Goal: Task Accomplishment & Management: Use online tool/utility

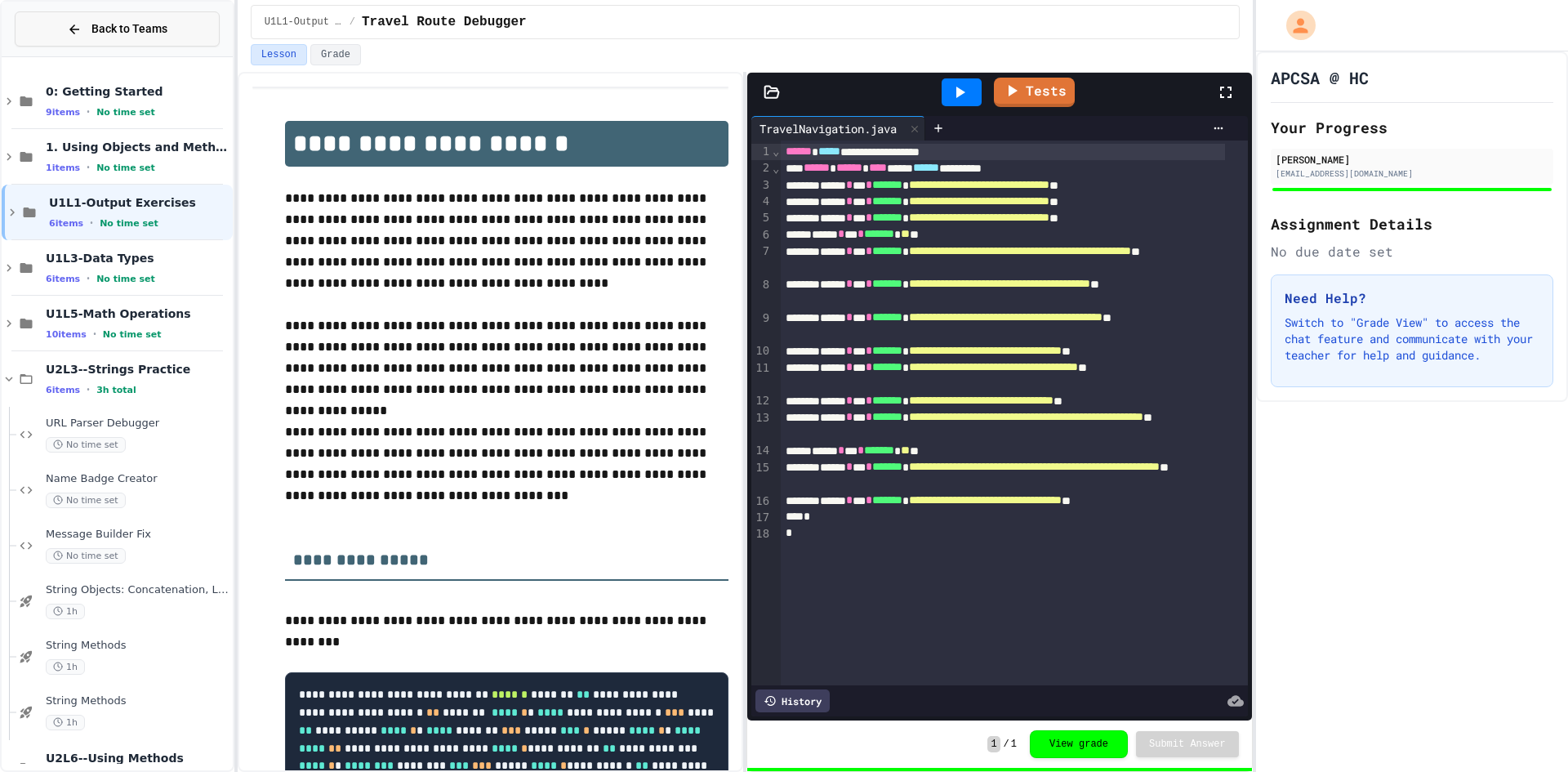
click at [105, 30] on span "Back to Teams" at bounding box center [129, 29] width 76 height 17
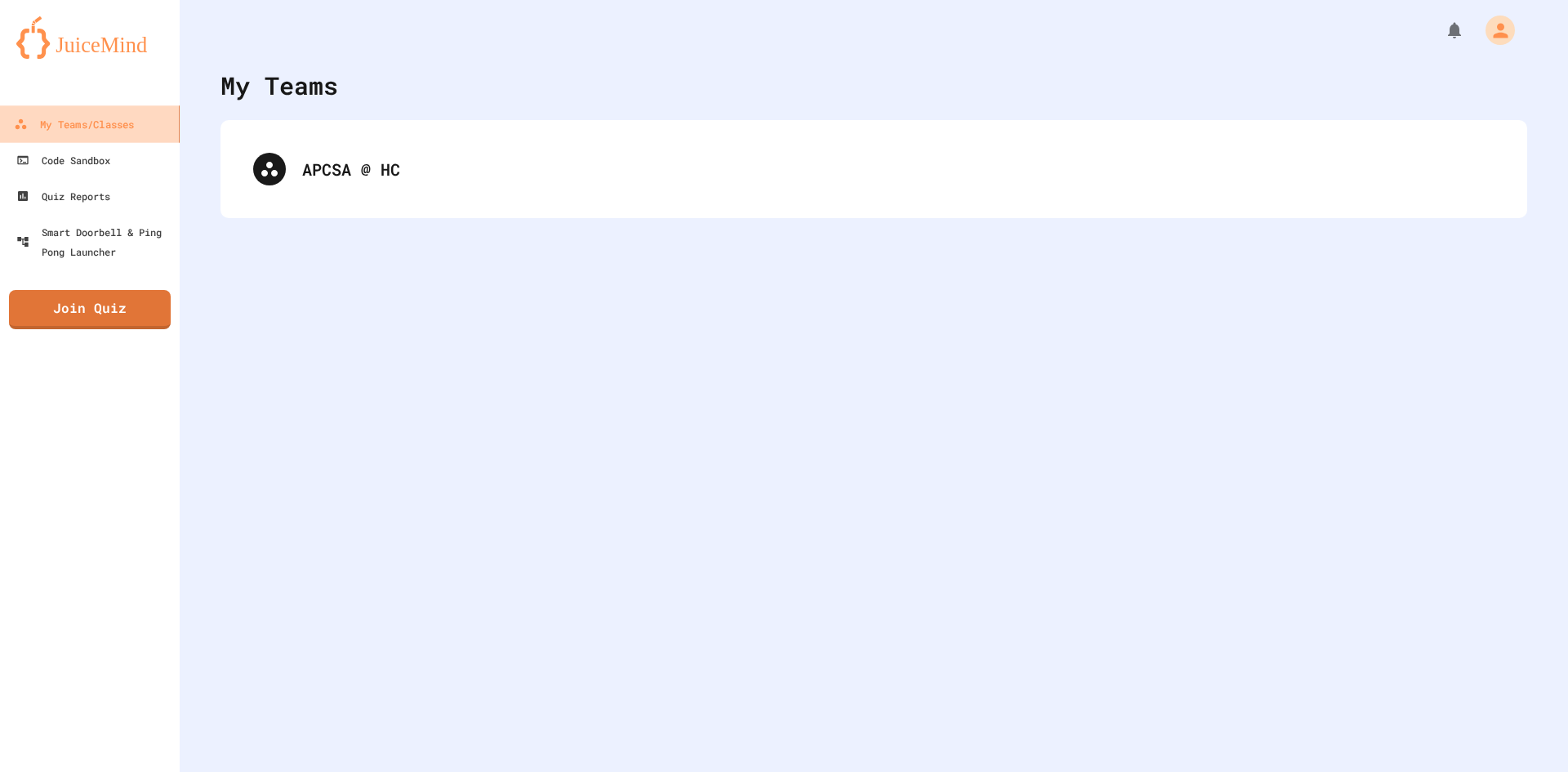
click at [128, 119] on div "My Teams/Classes" at bounding box center [74, 125] width 120 height 21
click at [806, 245] on div "My Teams APCSA @ HC" at bounding box center [873, 386] width 1388 height 772
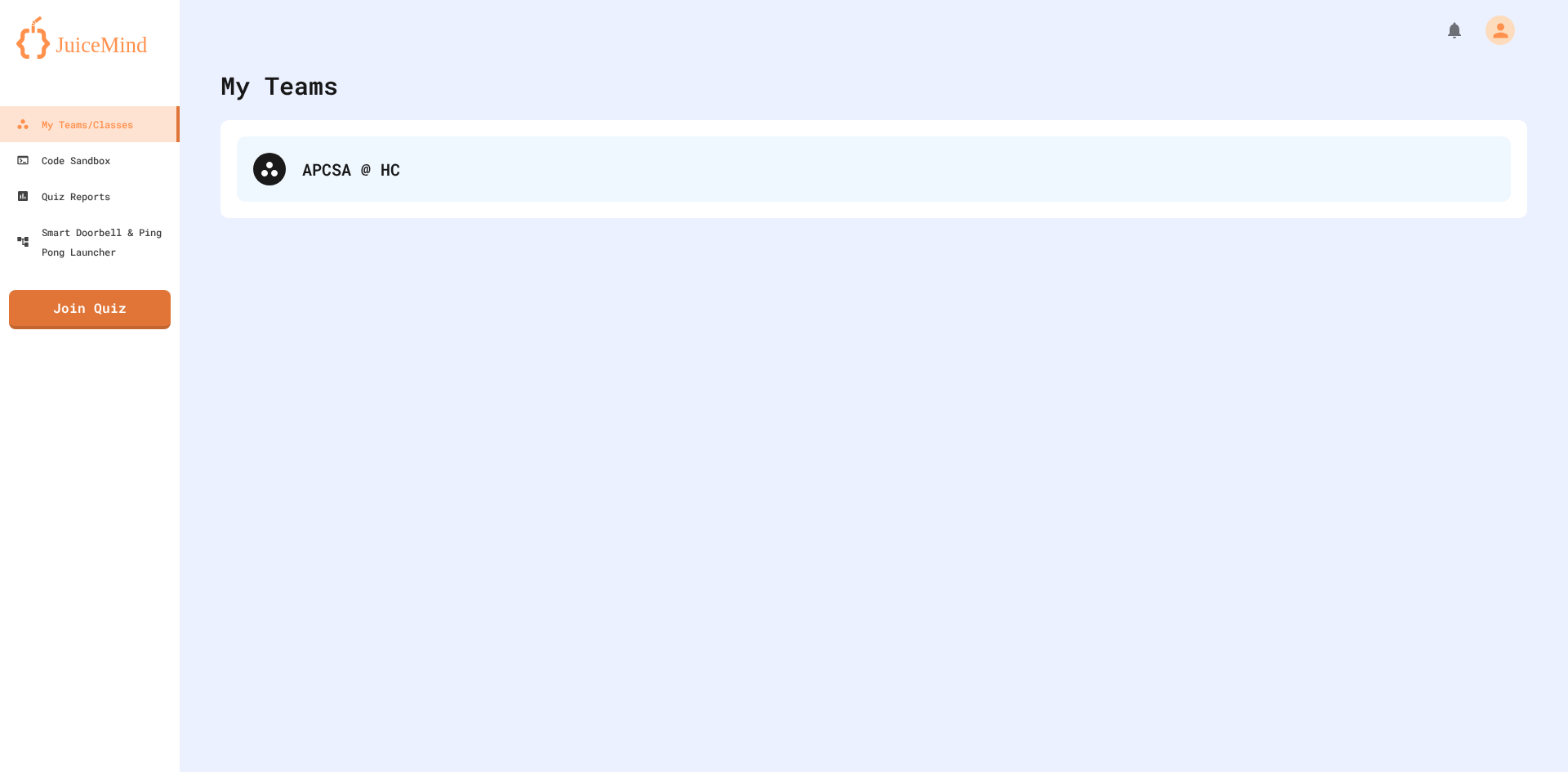
click at [738, 193] on div "APCSA @ HC" at bounding box center [873, 169] width 1274 height 65
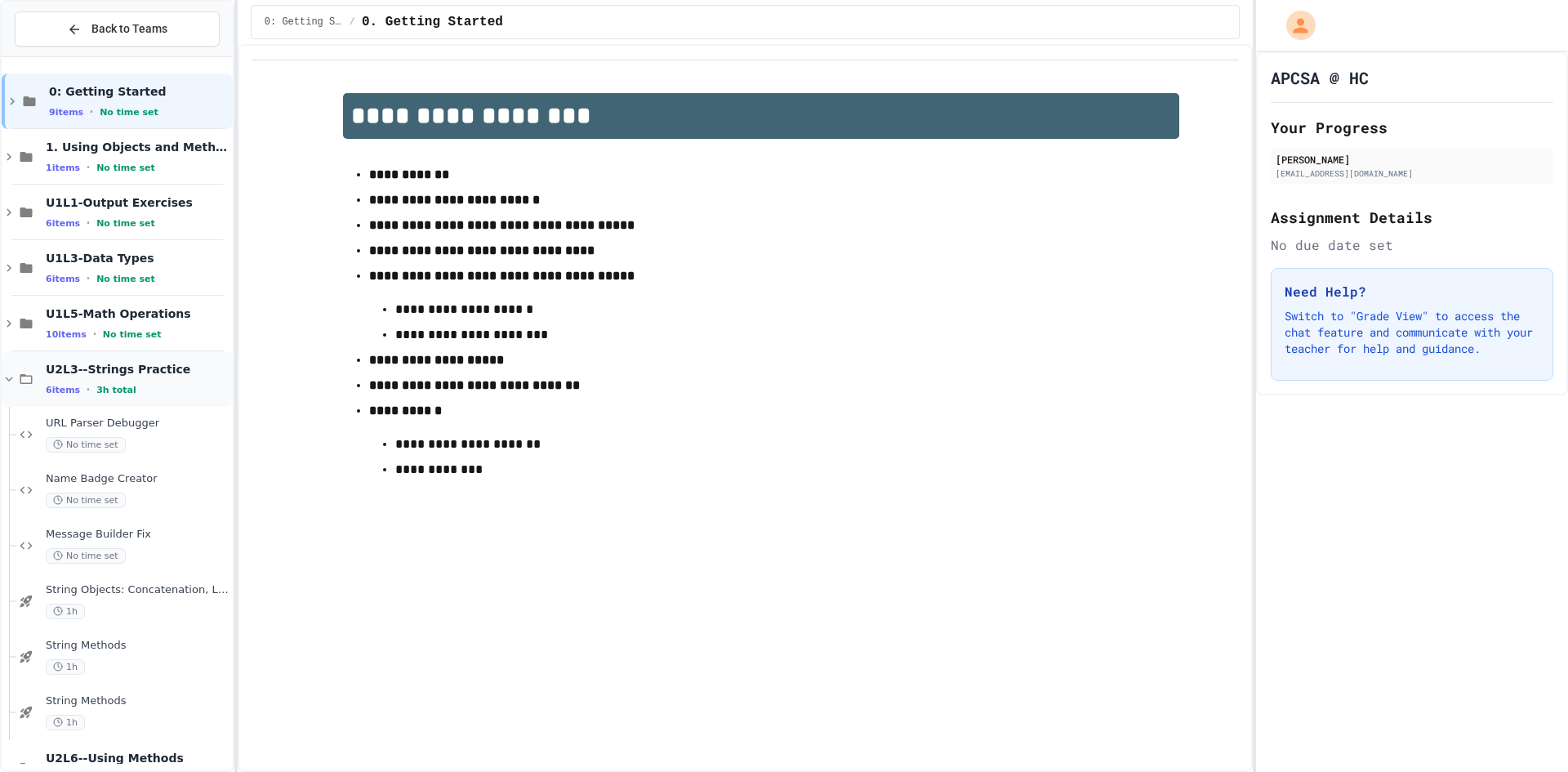
click at [141, 377] on span "U2L3--Strings Practice" at bounding box center [138, 369] width 184 height 15
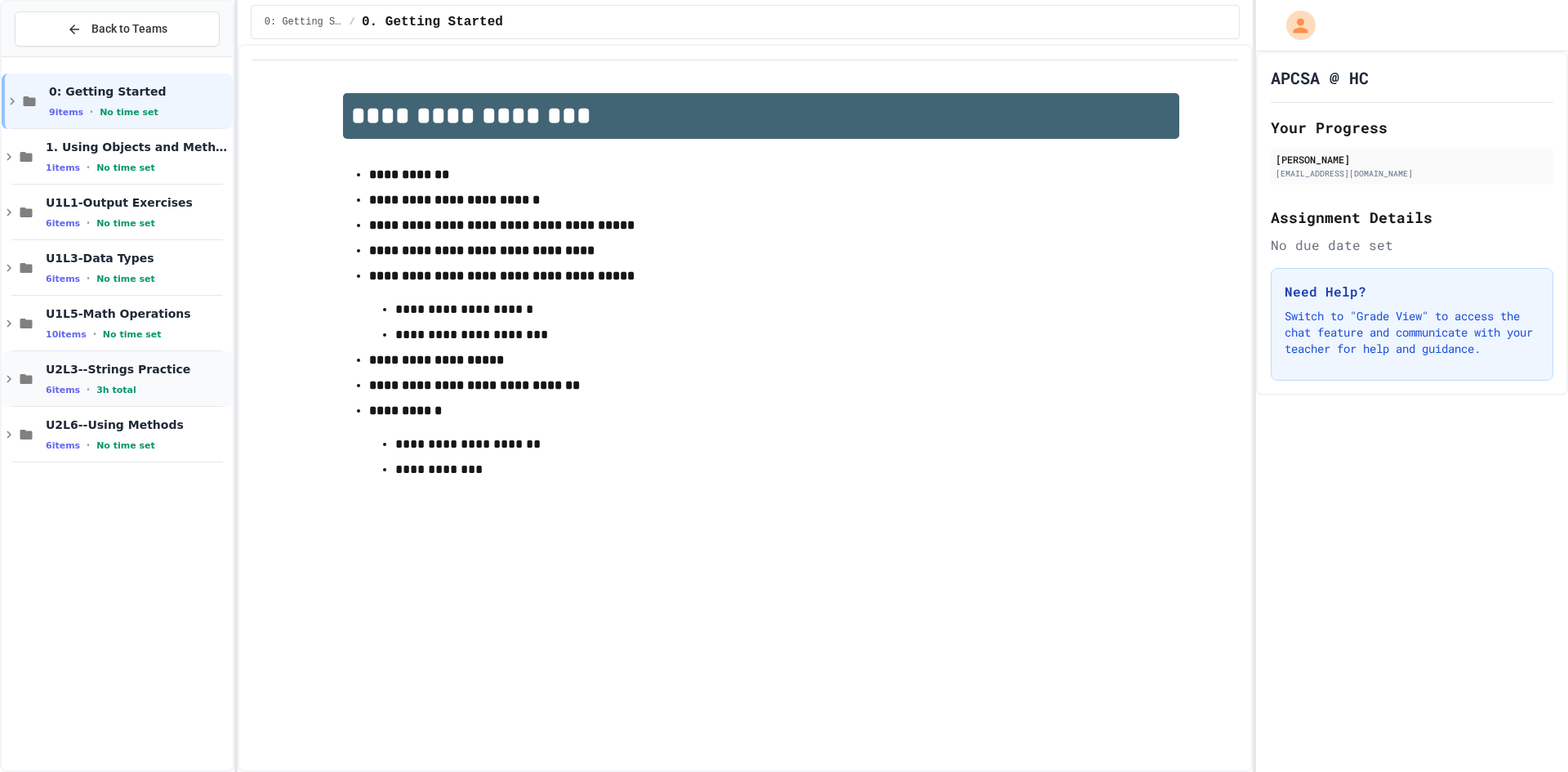
click at [155, 374] on span "U2L3--Strings Practice" at bounding box center [138, 369] width 184 height 15
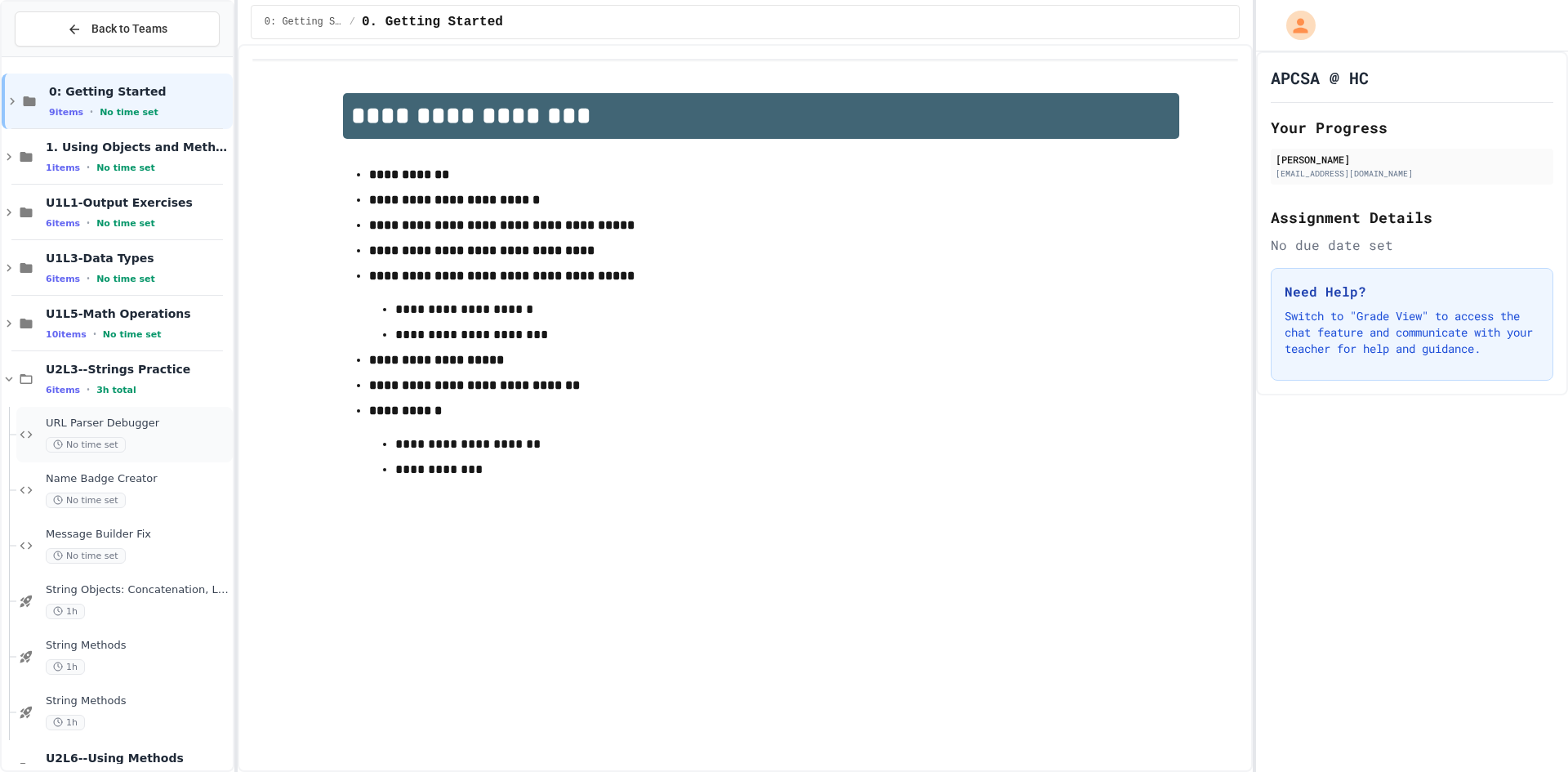
click at [154, 427] on span "URL Parser Debugger" at bounding box center [138, 423] width 184 height 14
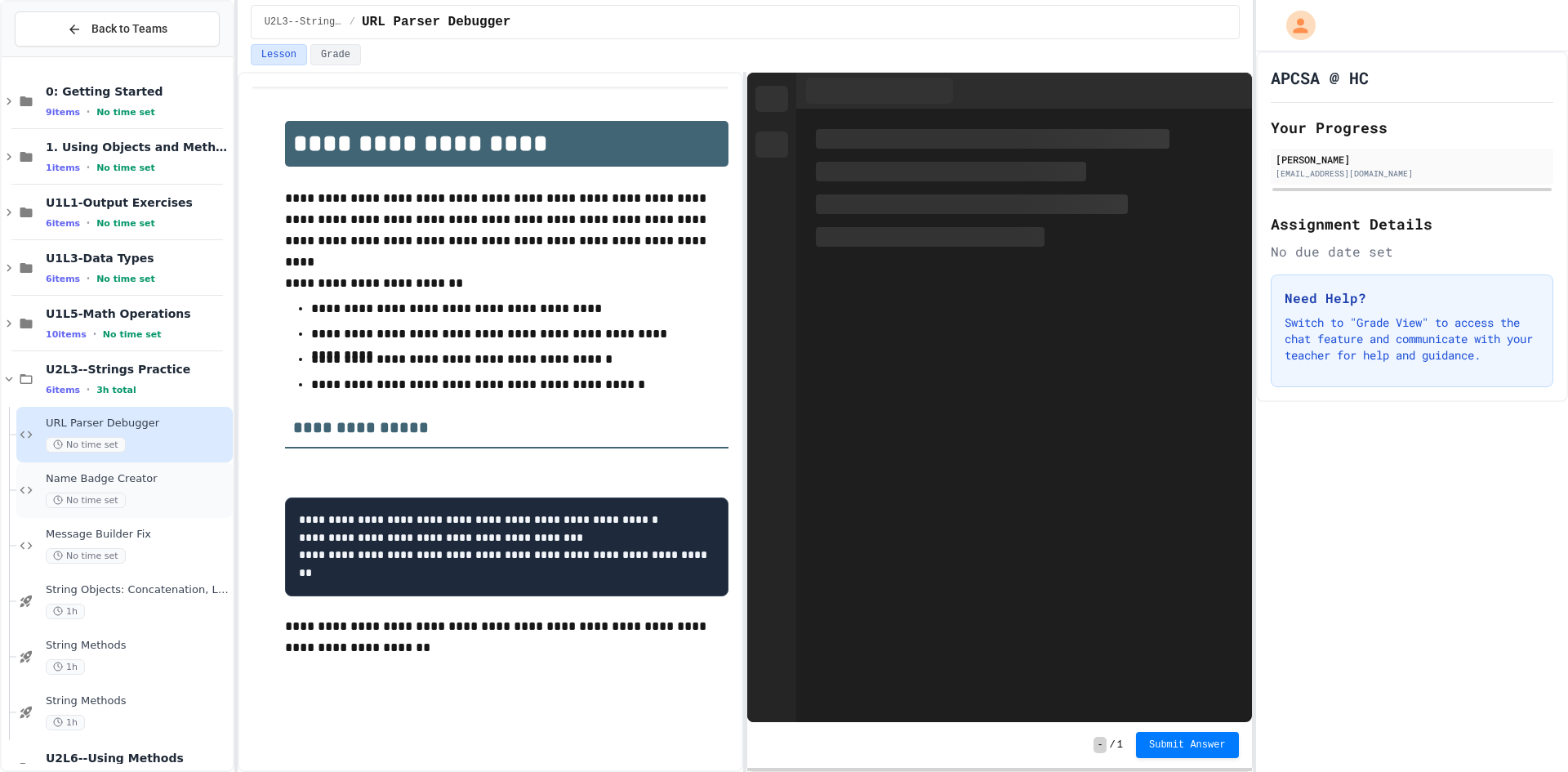
click at [153, 485] on span "Name Badge Creator" at bounding box center [138, 479] width 184 height 14
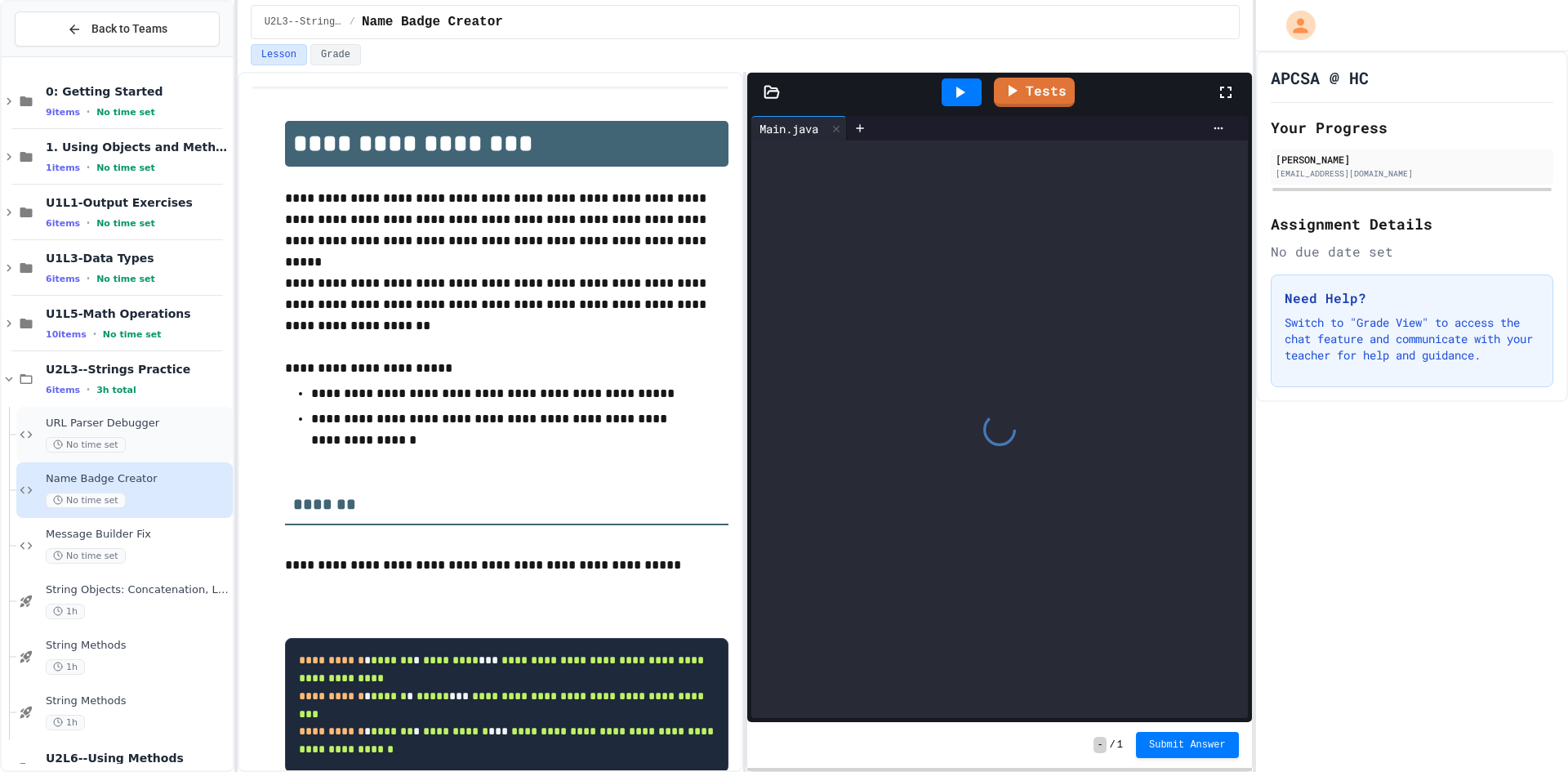
click at [161, 438] on div "No time set" at bounding box center [138, 444] width 184 height 15
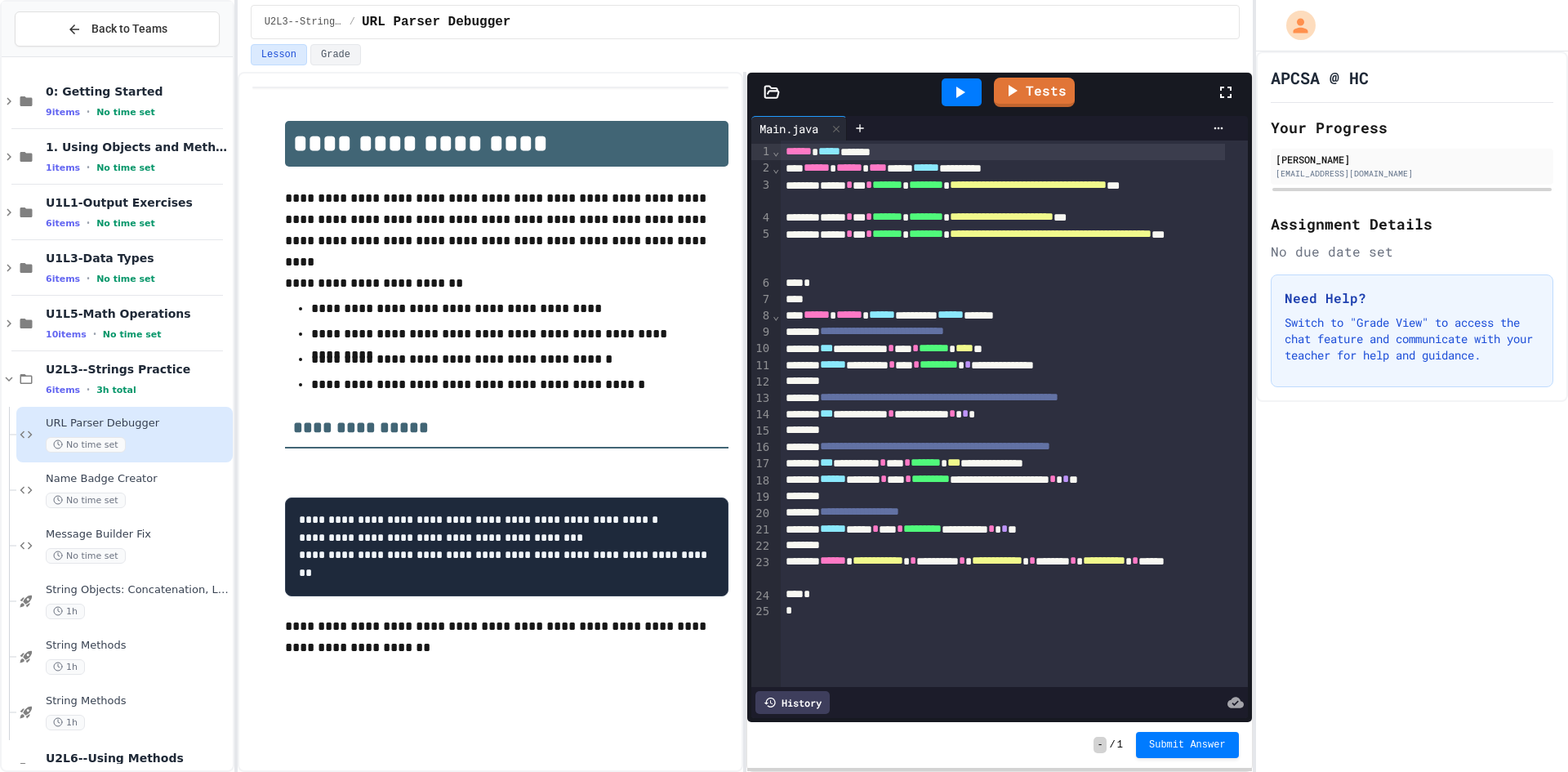
click at [963, 89] on icon at bounding box center [959, 92] width 20 height 20
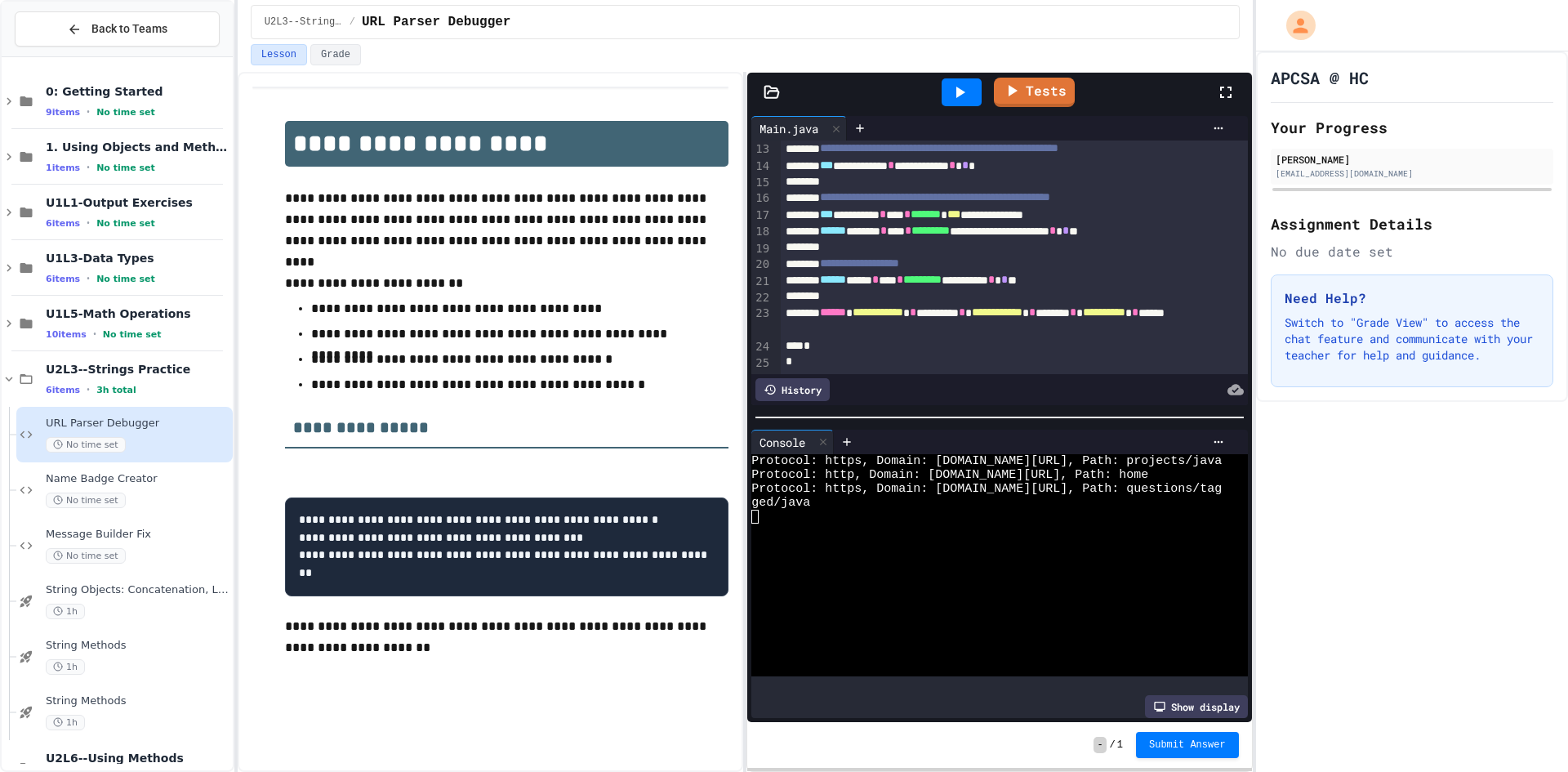
scroll to position [284, 0]
click at [846, 306] on div "**********" at bounding box center [996, 321] width 432 height 34
click at [1082, 313] on span "**********" at bounding box center [1103, 311] width 42 height 11
click at [959, 100] on icon at bounding box center [959, 92] width 20 height 20
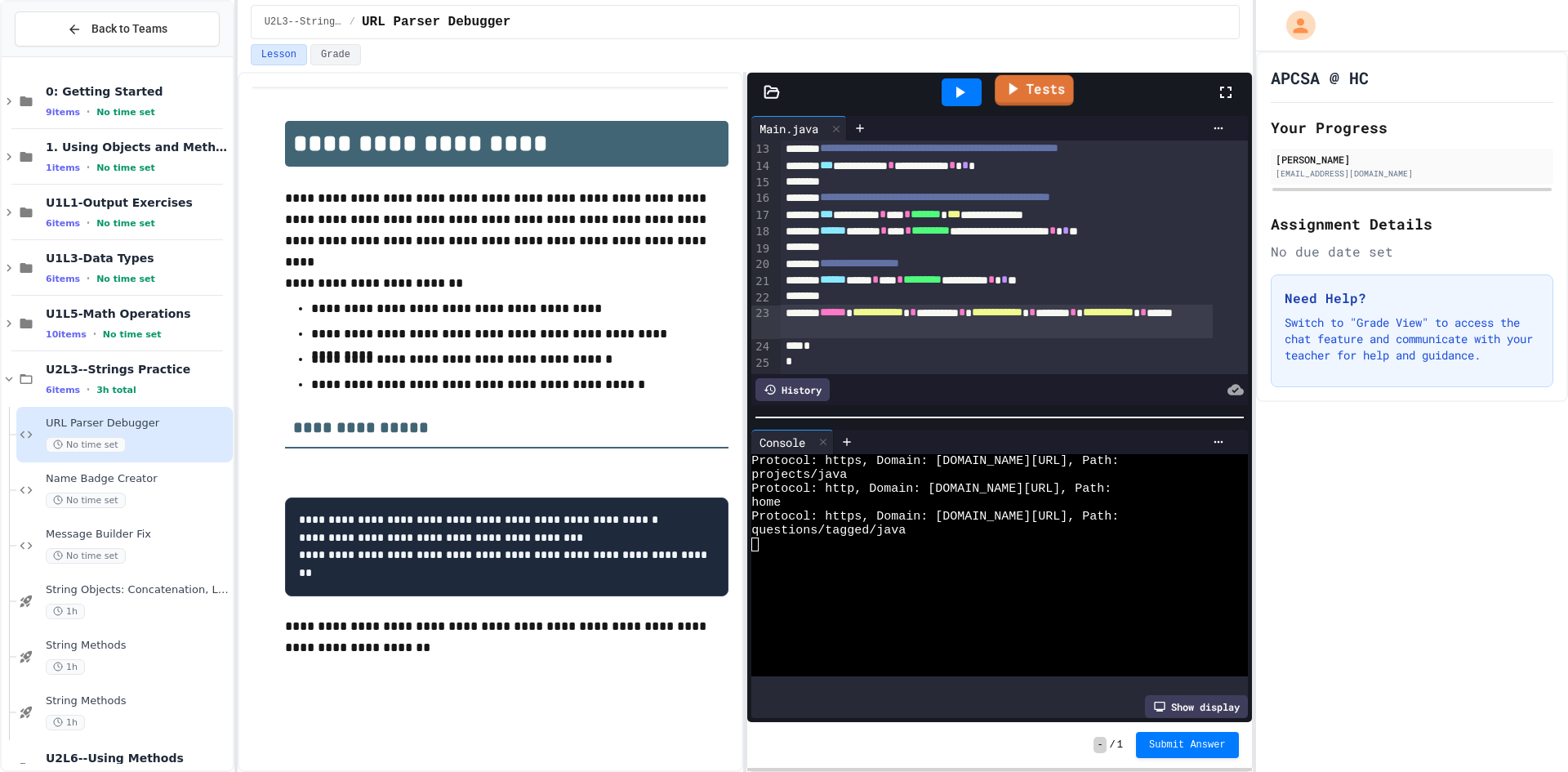
click at [1050, 85] on link "Tests" at bounding box center [1034, 90] width 79 height 31
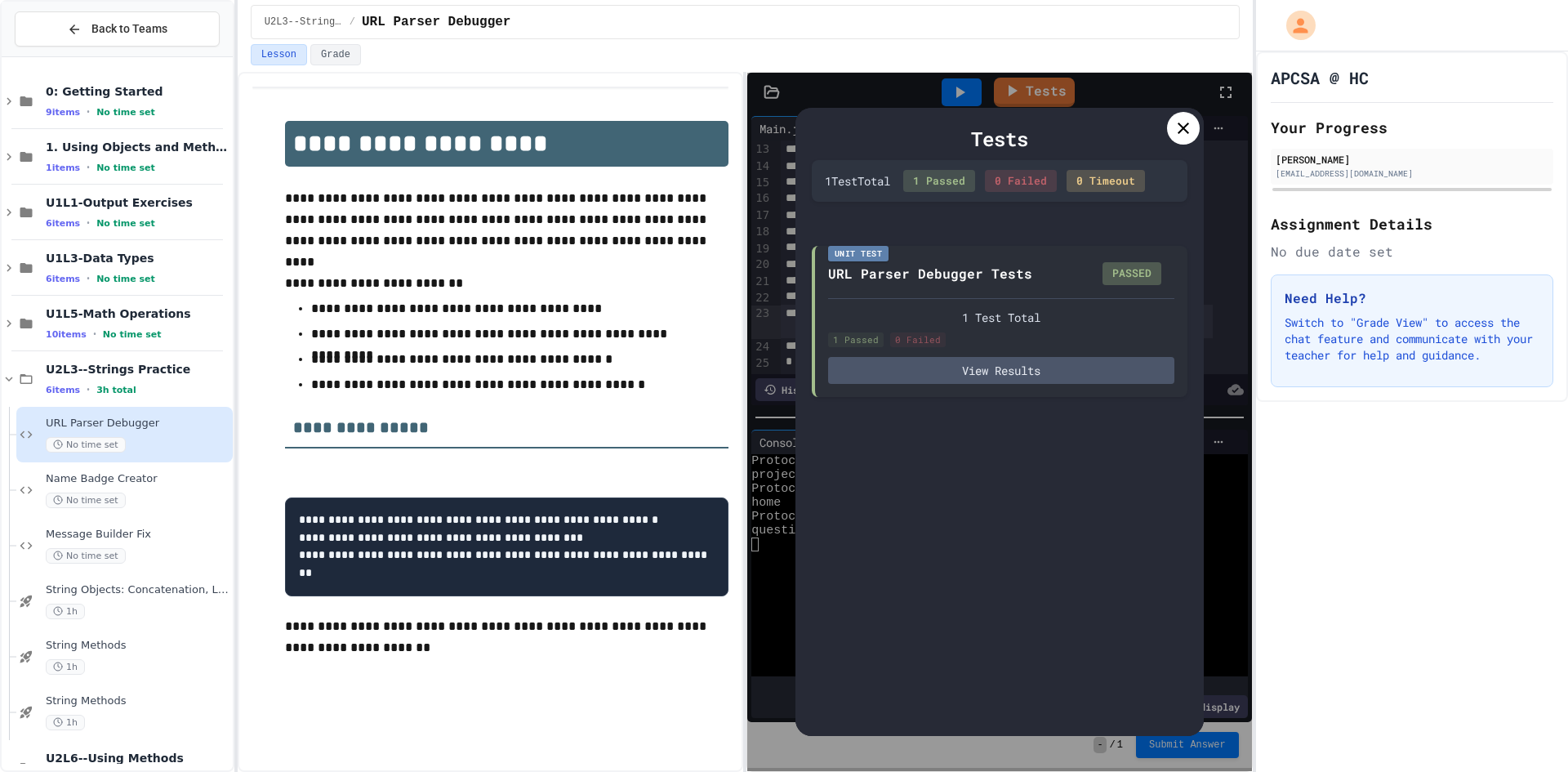
click at [1174, 132] on icon at bounding box center [1183, 128] width 20 height 20
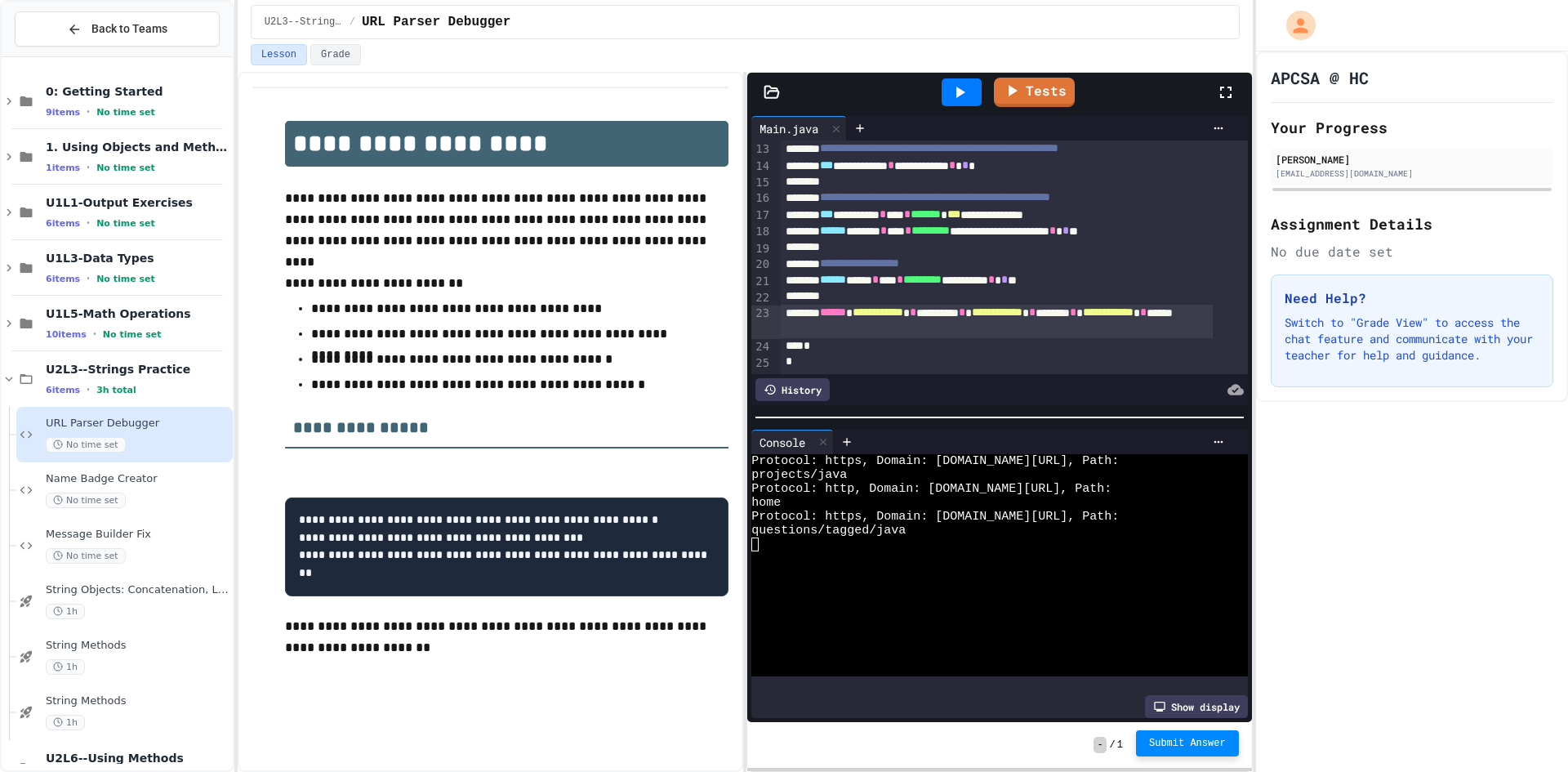
click at [1204, 751] on button "Submit Answer" at bounding box center [1187, 743] width 103 height 26
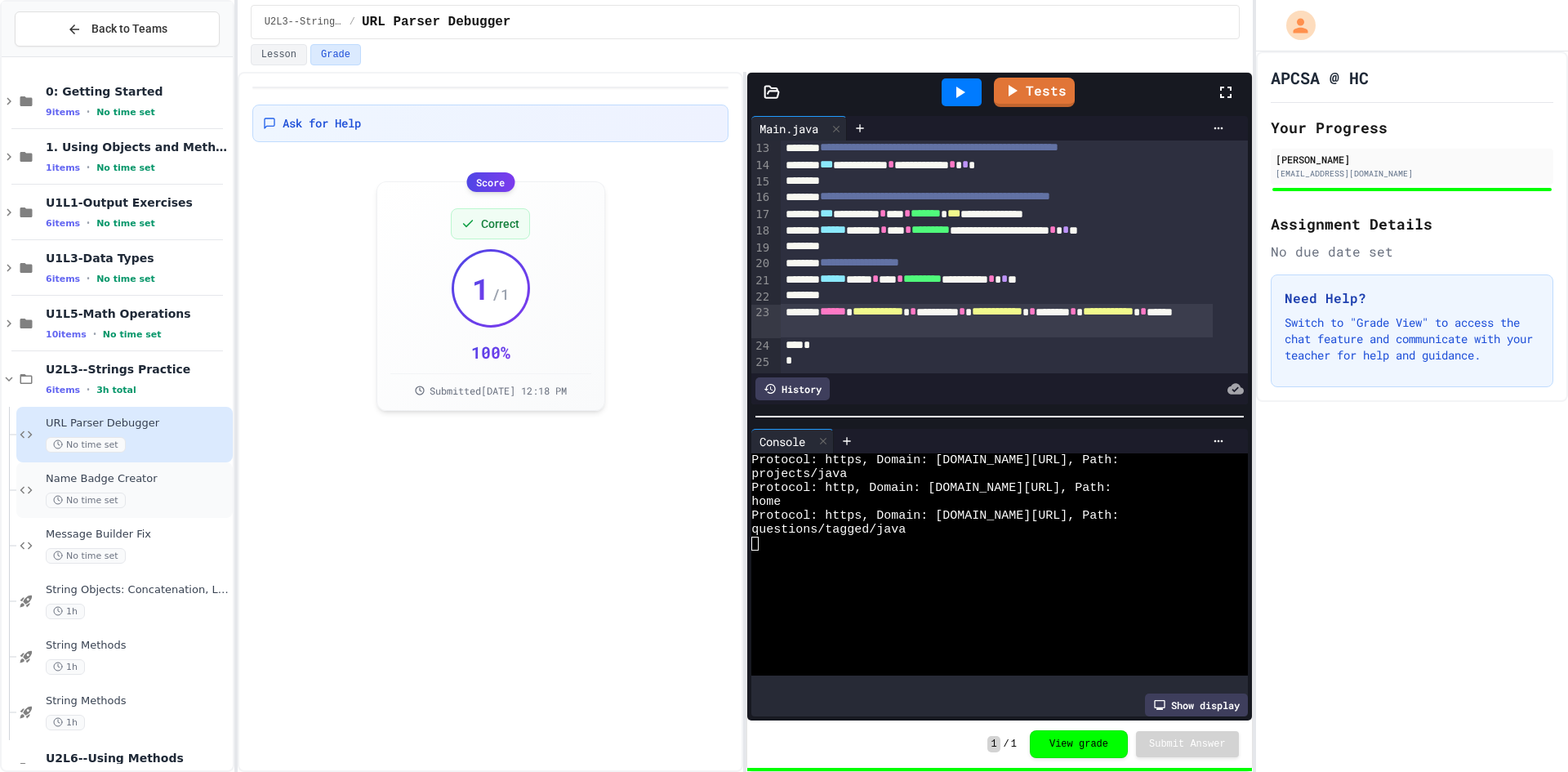
click at [105, 483] on span "Name Badge Creator" at bounding box center [138, 479] width 184 height 14
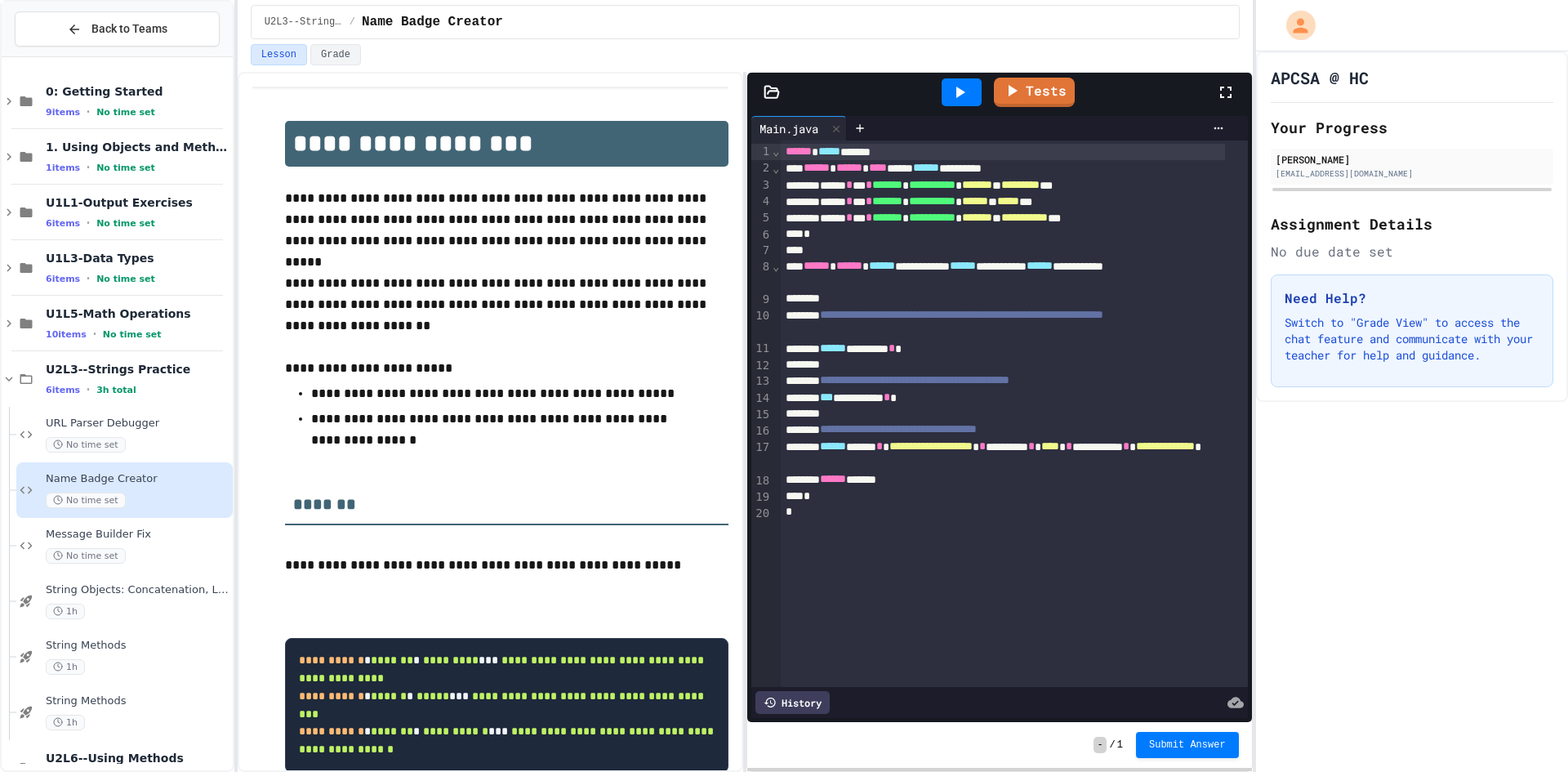
click at [965, 93] on icon at bounding box center [959, 92] width 20 height 20
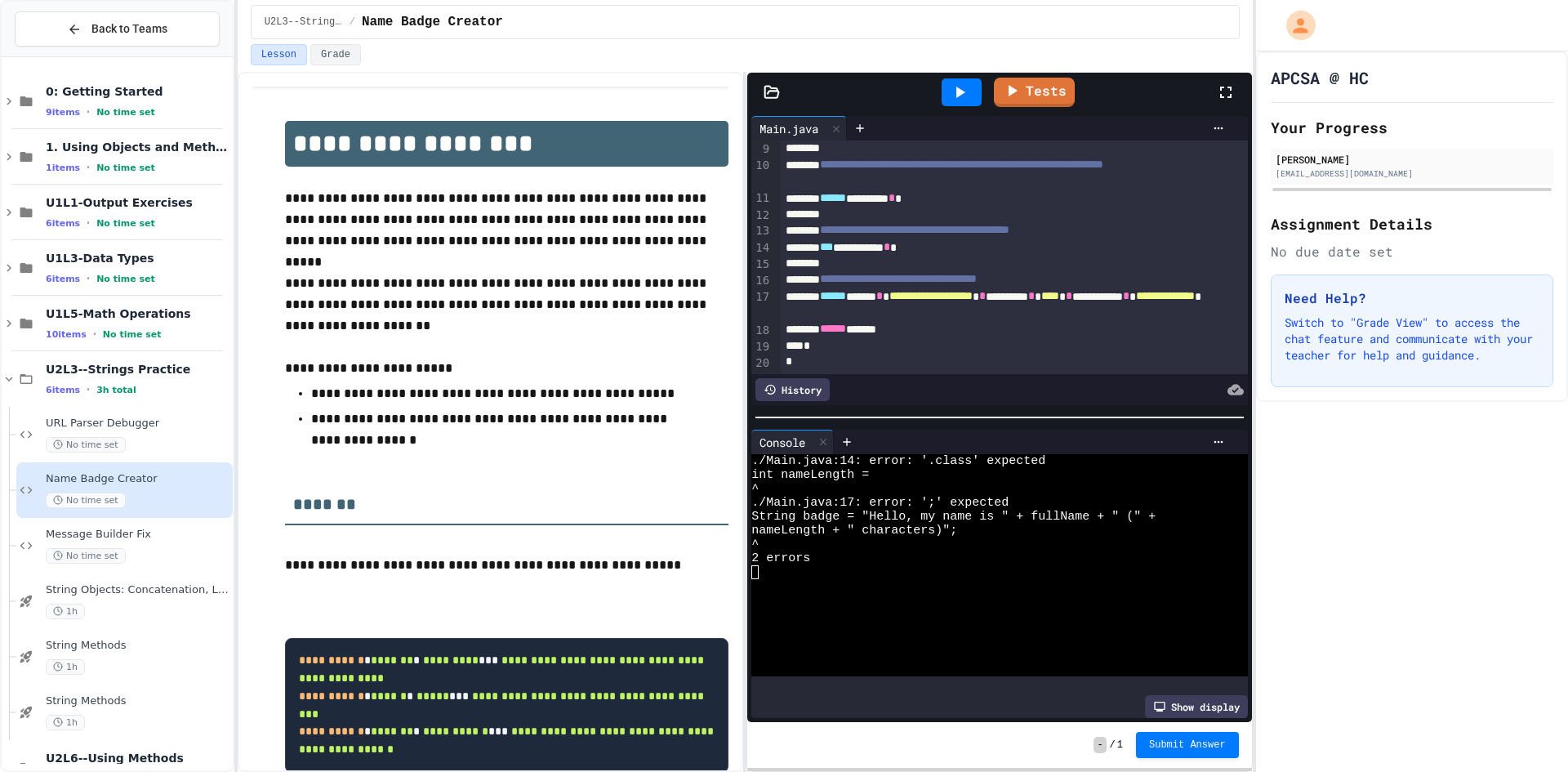
scroll to position [169, 0]
click at [1005, 239] on div "**********" at bounding box center [996, 247] width 432 height 16
click at [959, 90] on icon at bounding box center [960, 92] width 9 height 11
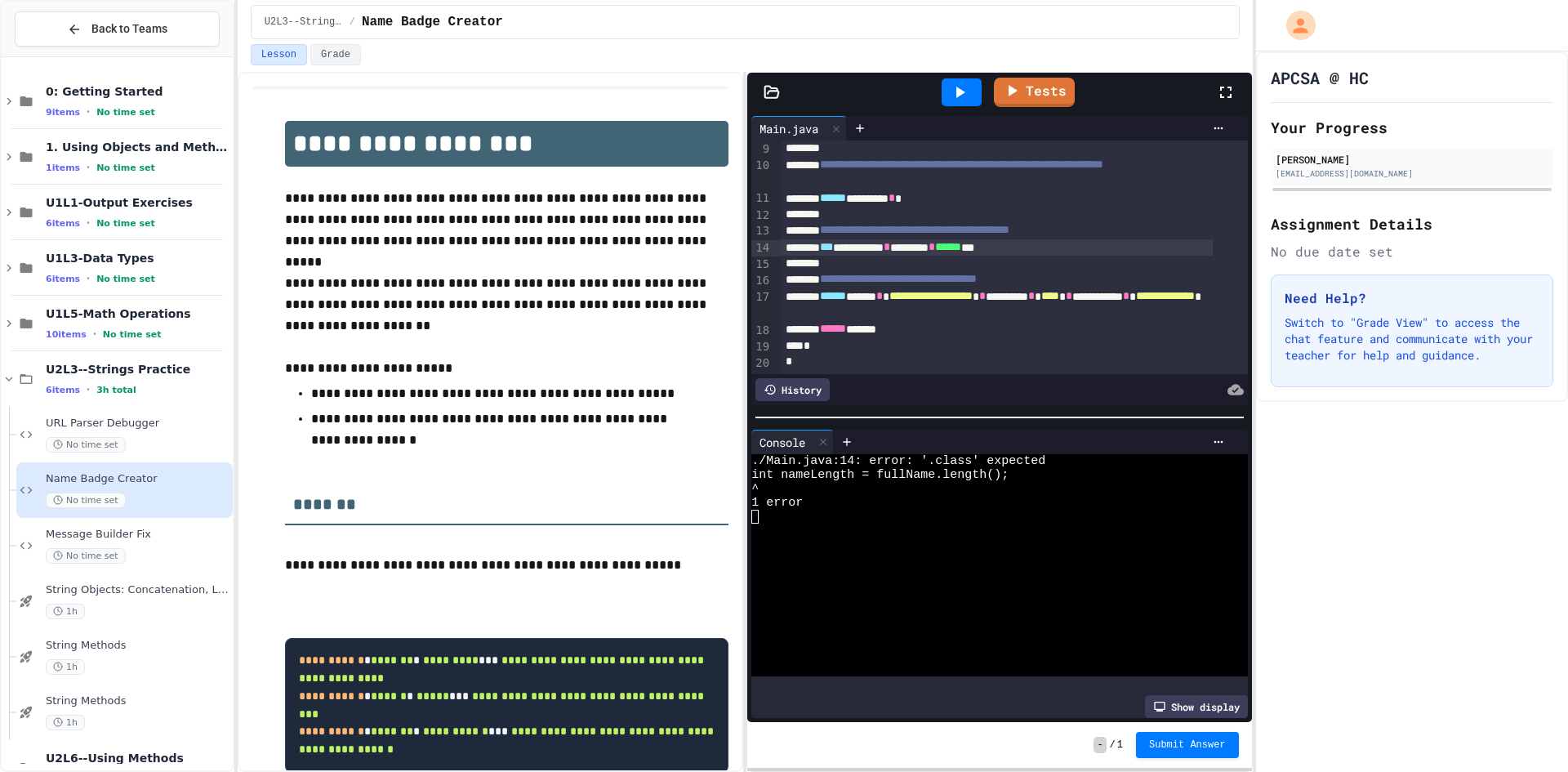
click at [833, 241] on span "***" at bounding box center [826, 246] width 13 height 11
click at [927, 239] on div "**********" at bounding box center [996, 247] width 432 height 16
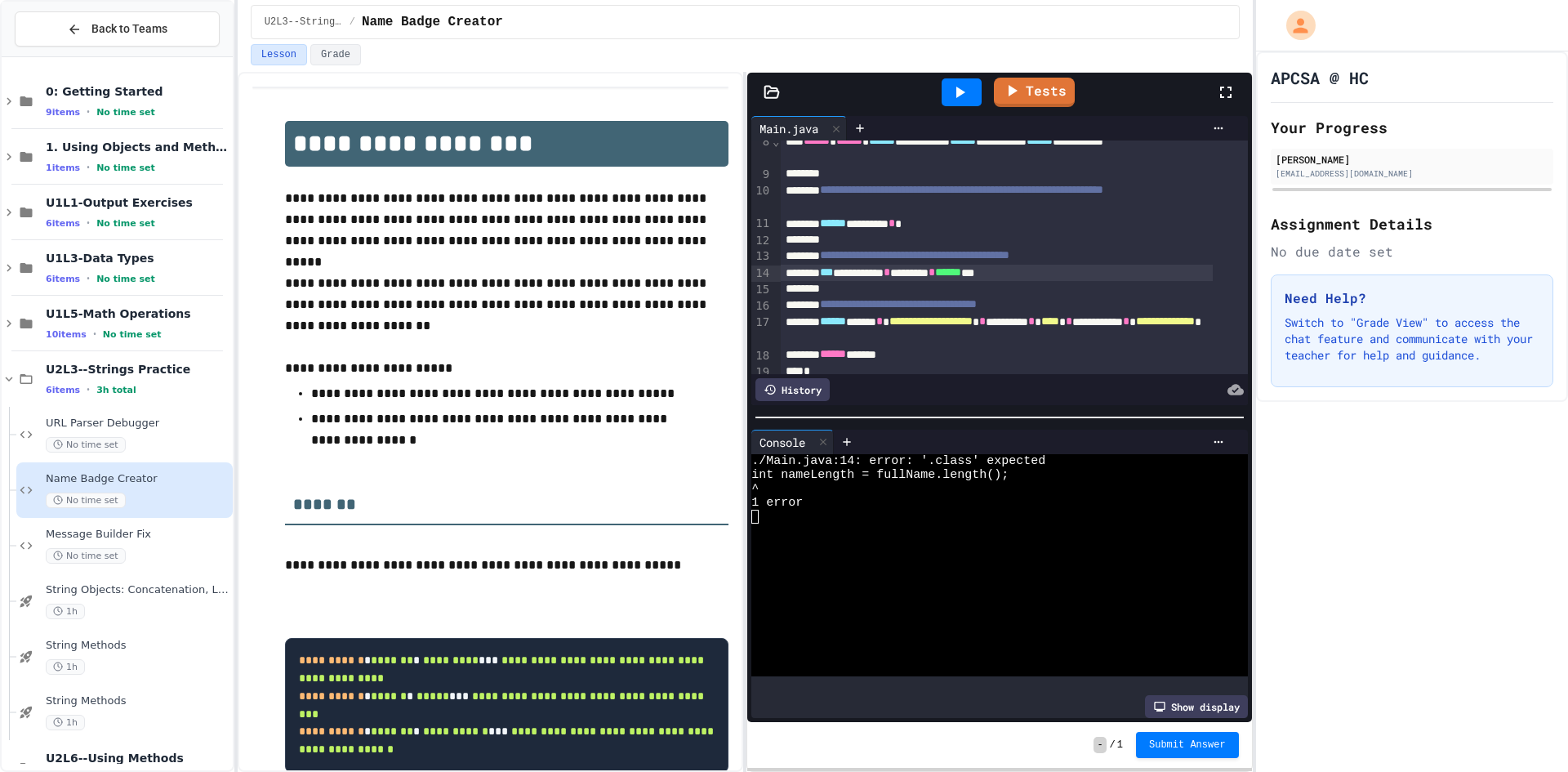
scroll to position [88, 0]
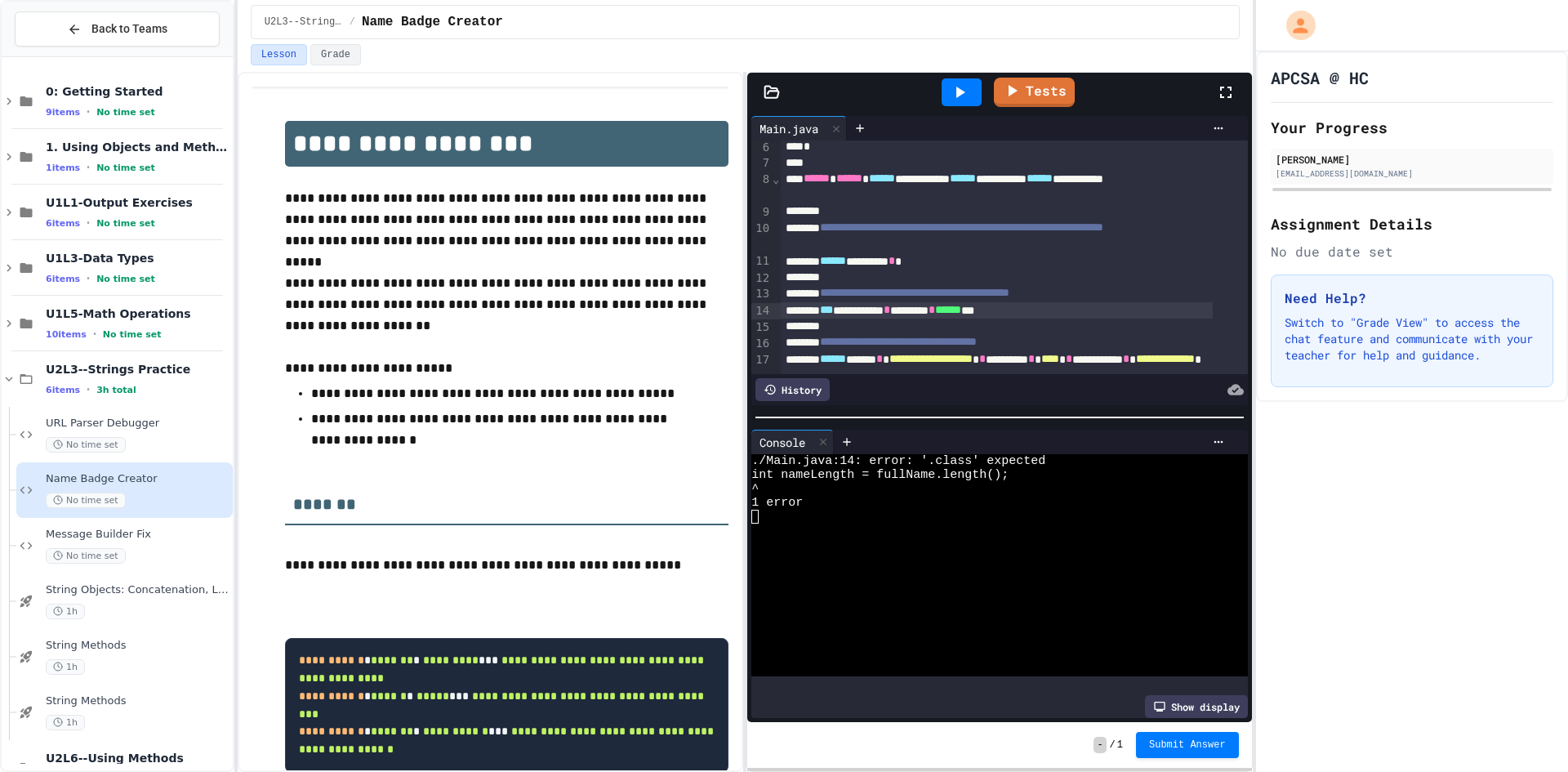
click at [956, 263] on div "****** ******** *" at bounding box center [996, 260] width 432 height 16
click at [970, 89] on div at bounding box center [961, 92] width 40 height 28
click at [1014, 75] on div "Tests" at bounding box center [1005, 92] width 419 height 44
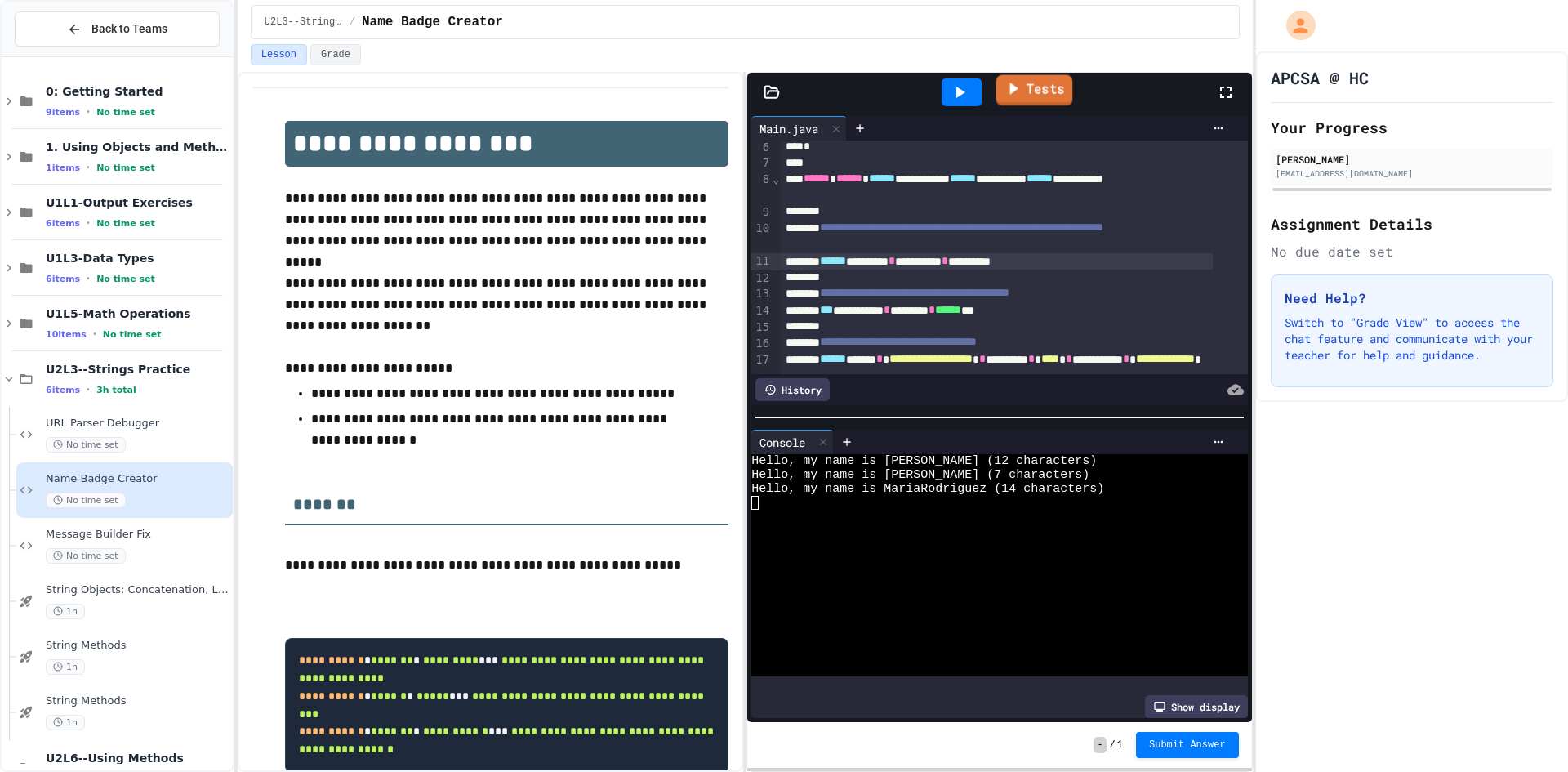
click at [1022, 85] on icon at bounding box center [1013, 89] width 19 height 21
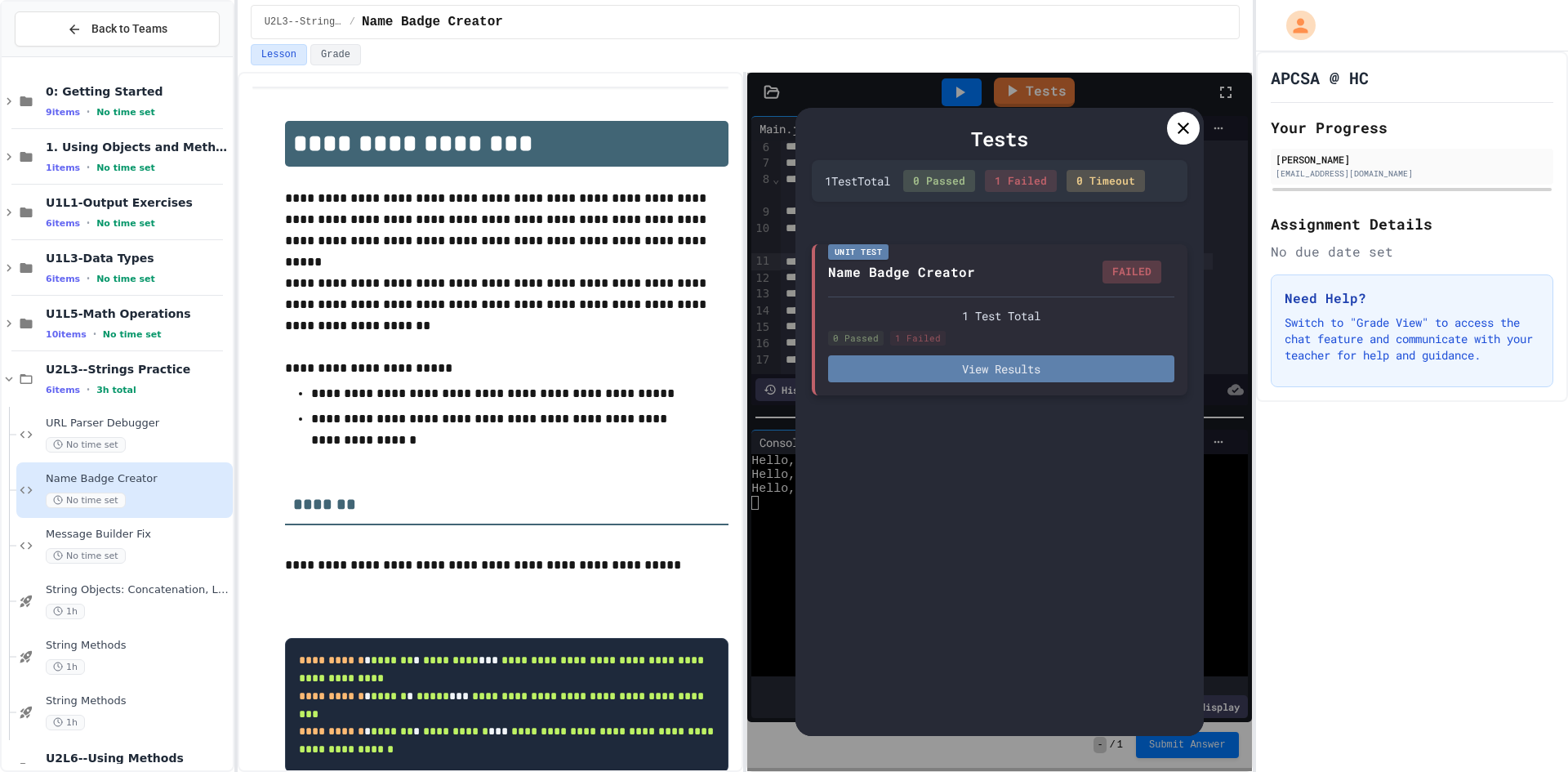
click at [1007, 369] on button "View Results" at bounding box center [1001, 368] width 346 height 27
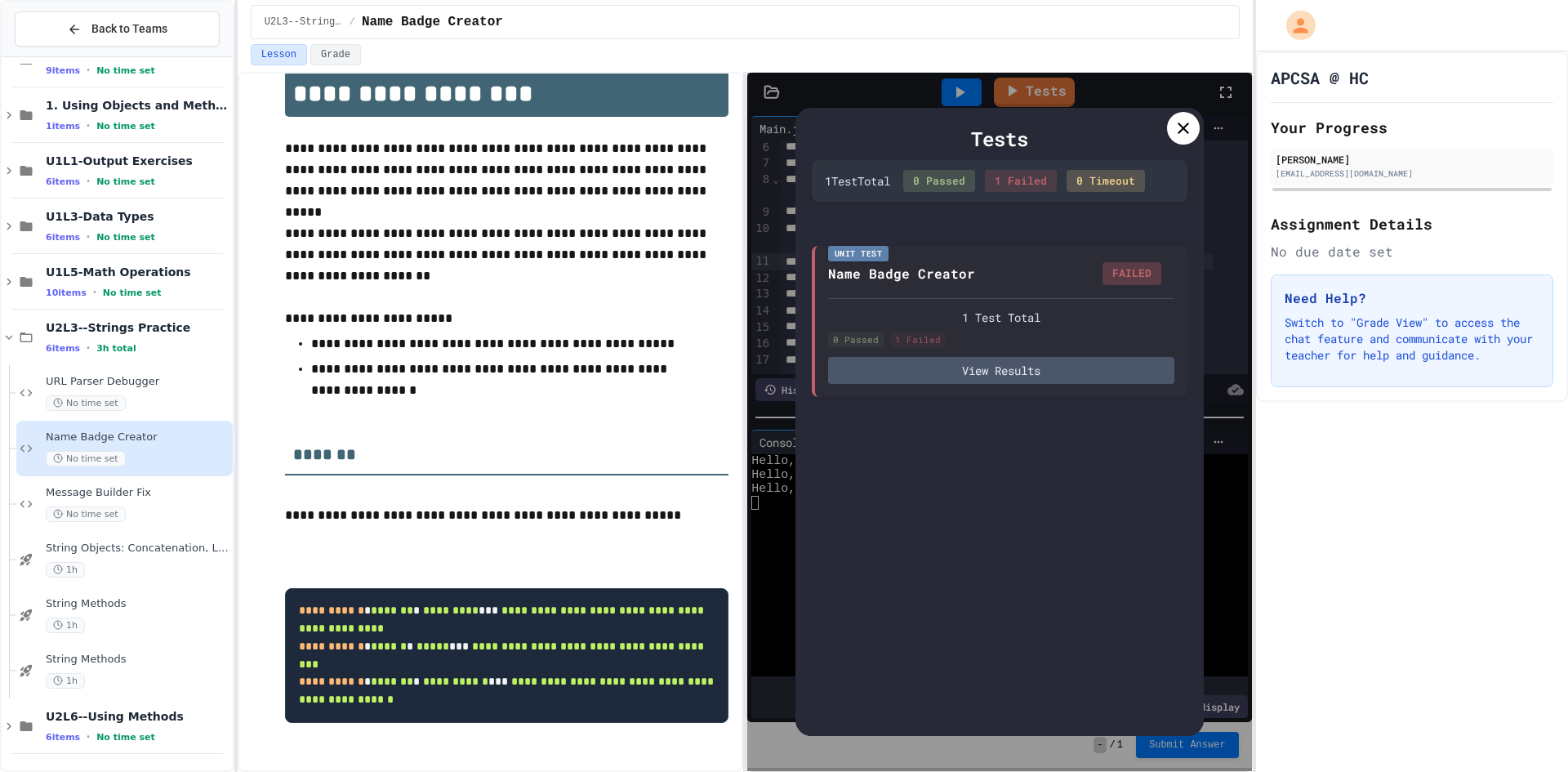
scroll to position [77, 0]
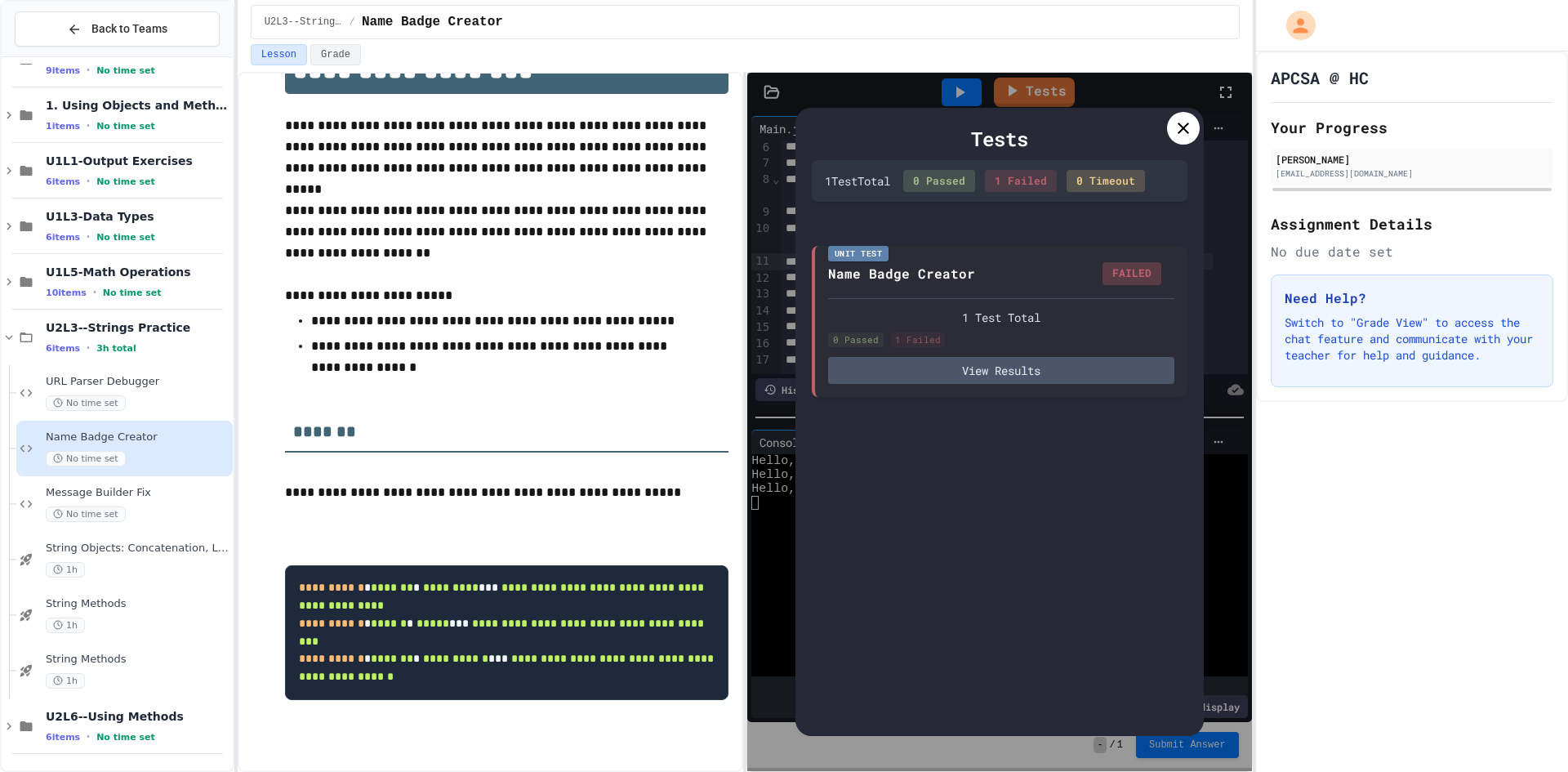
click at [1197, 129] on div at bounding box center [1183, 128] width 33 height 33
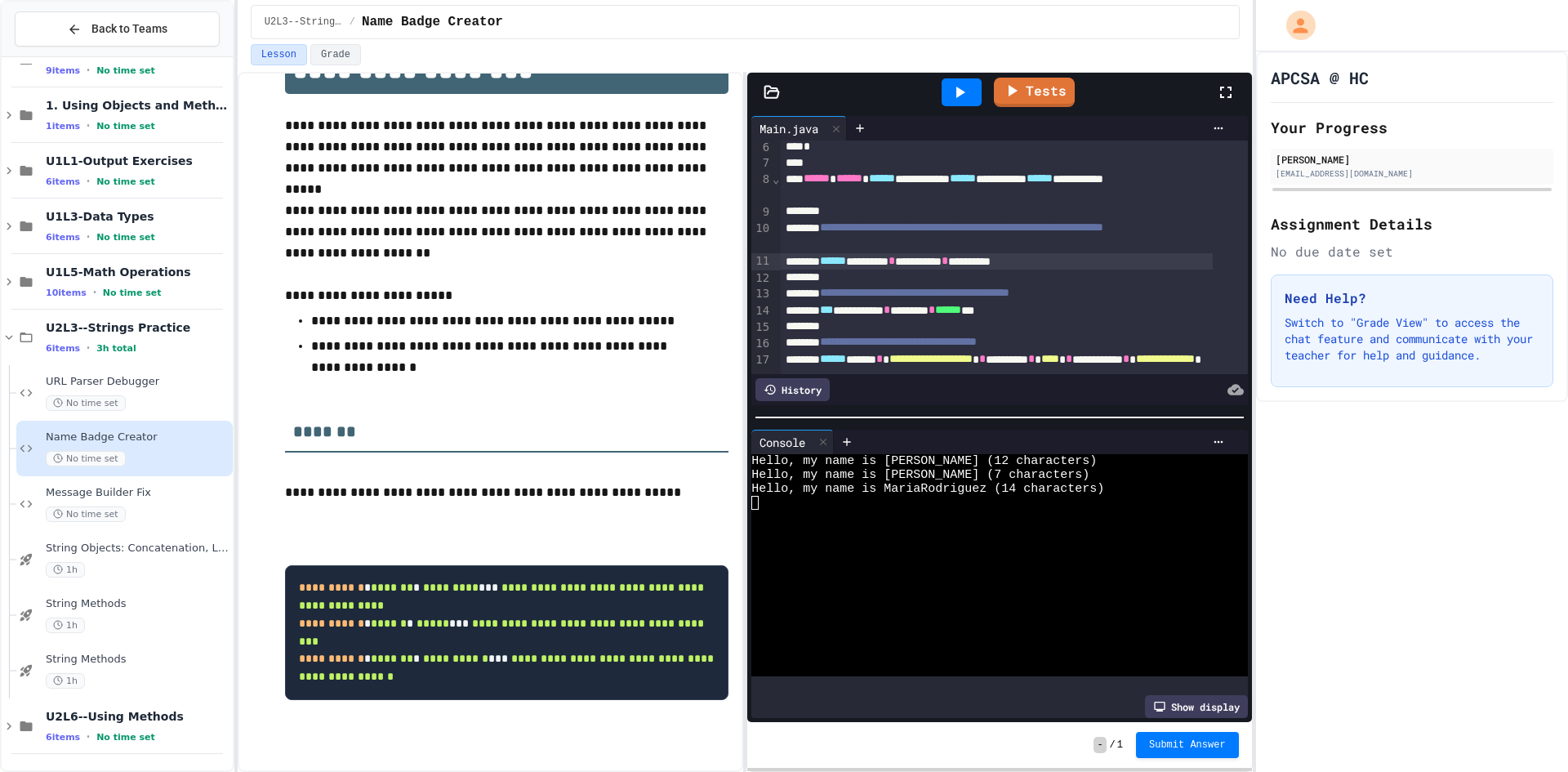
click at [1017, 261] on div "****** ******** * ********* * *********" at bounding box center [996, 260] width 432 height 16
click at [968, 91] on icon at bounding box center [959, 92] width 20 height 20
click at [1044, 83] on link "Tests" at bounding box center [1033, 91] width 82 height 31
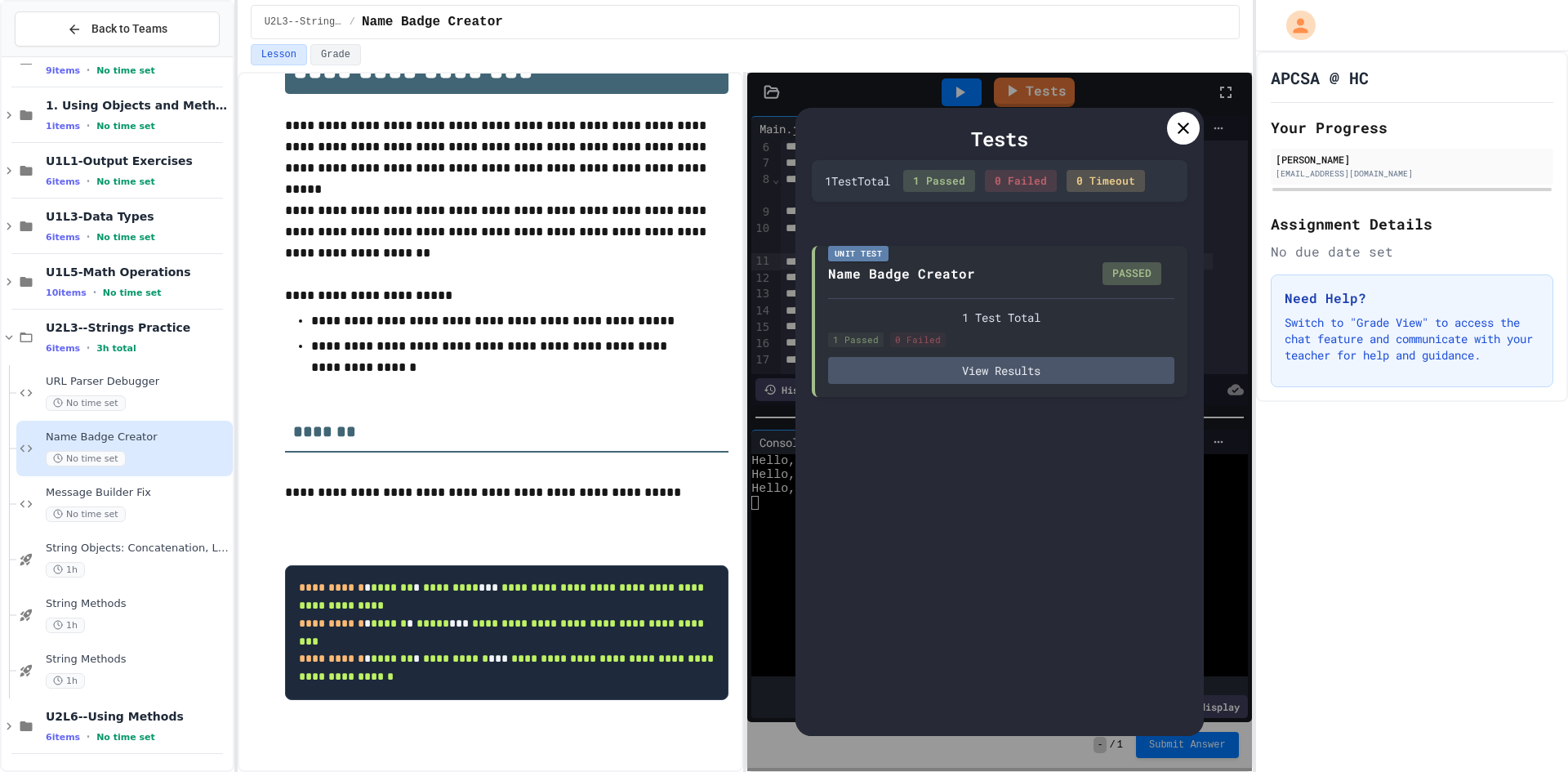
click at [1187, 119] on icon at bounding box center [1183, 128] width 20 height 20
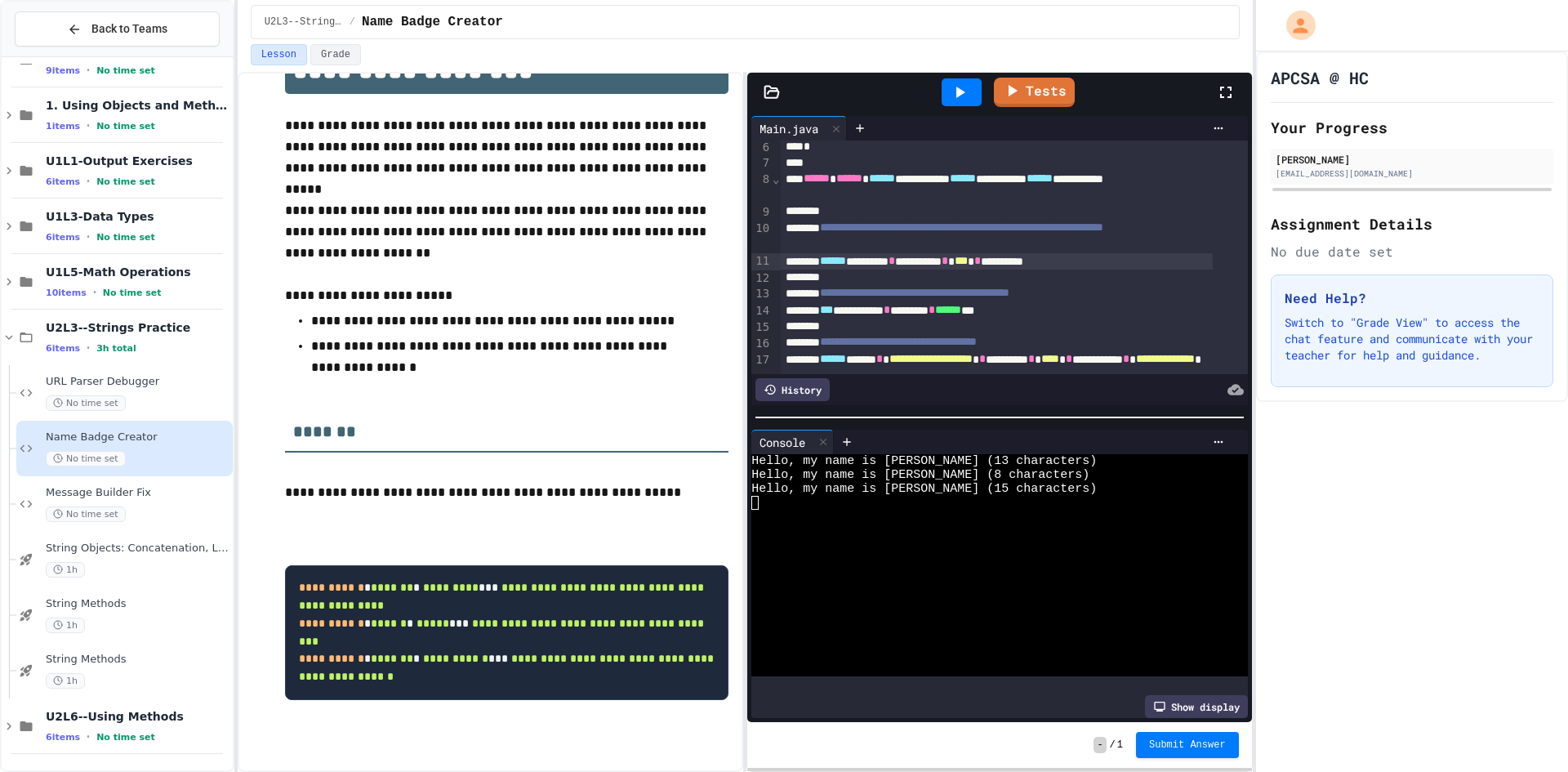
click at [1178, 726] on div "- / 1 Submit Answer" at bounding box center [999, 744] width 504 height 46
click at [1182, 733] on button "Submit Answer" at bounding box center [1187, 744] width 103 height 26
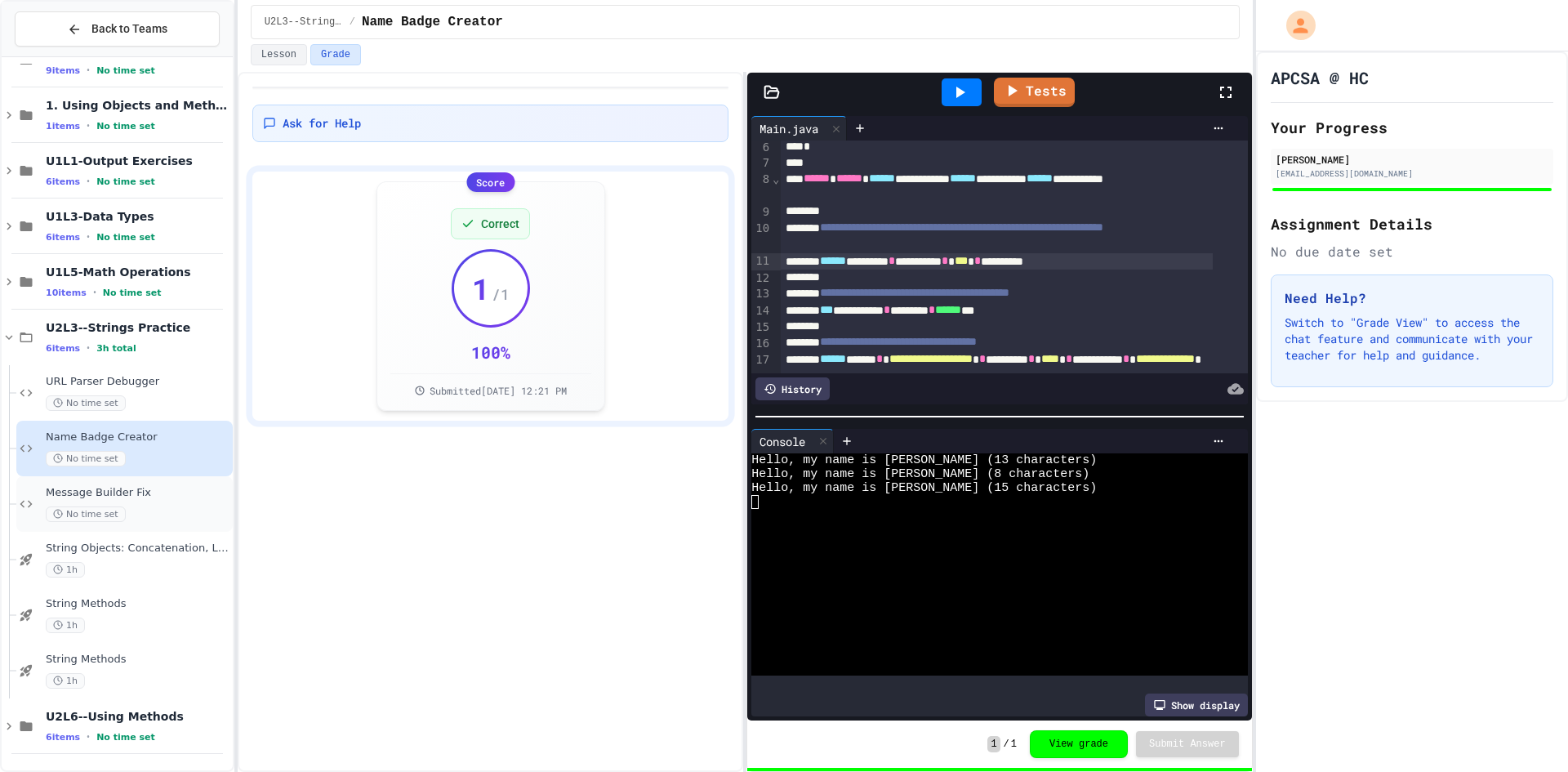
click at [106, 509] on span "No time set" at bounding box center [85, 514] width 80 height 15
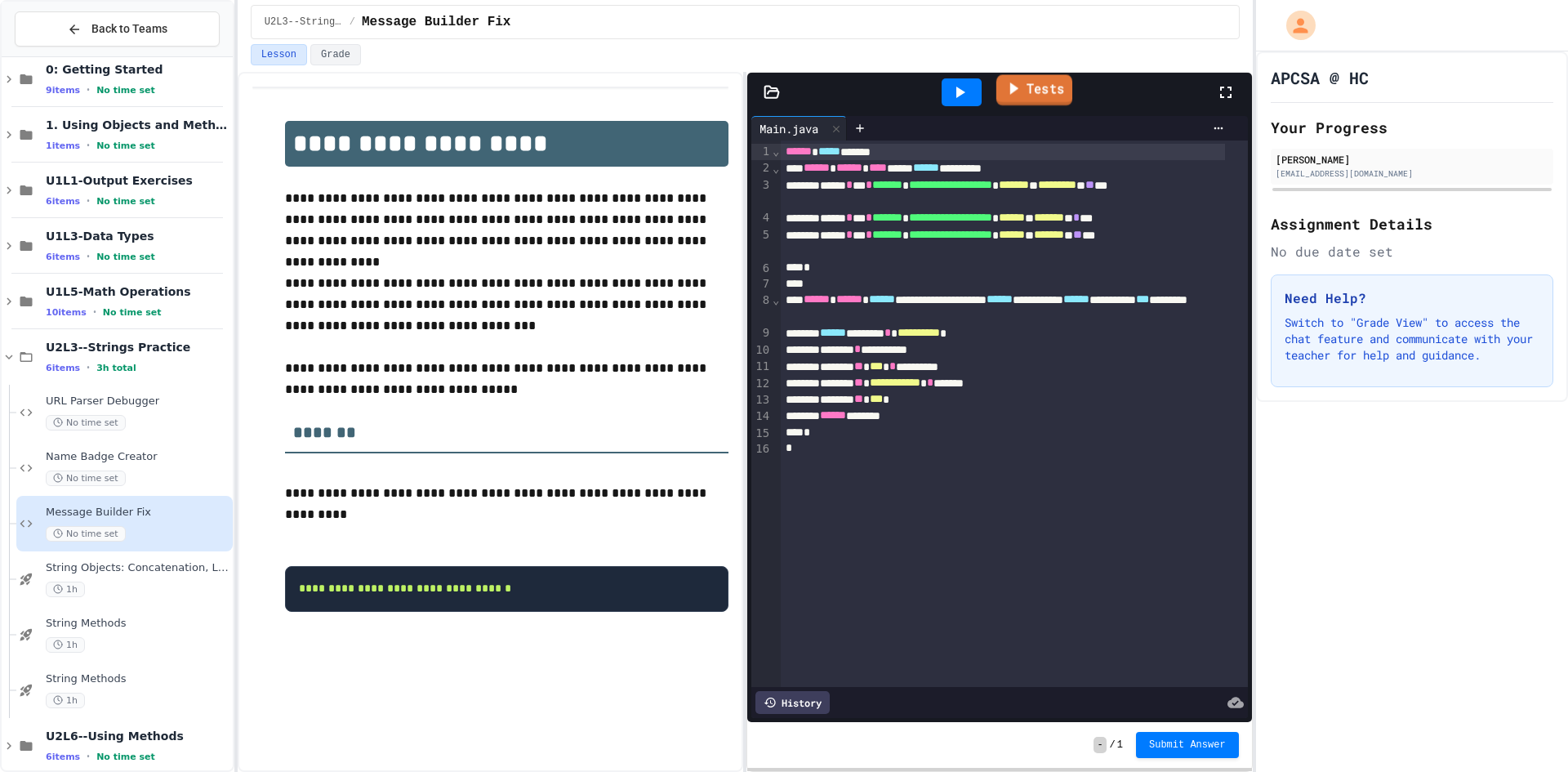
click at [1039, 97] on link "Tests" at bounding box center [1034, 89] width 76 height 31
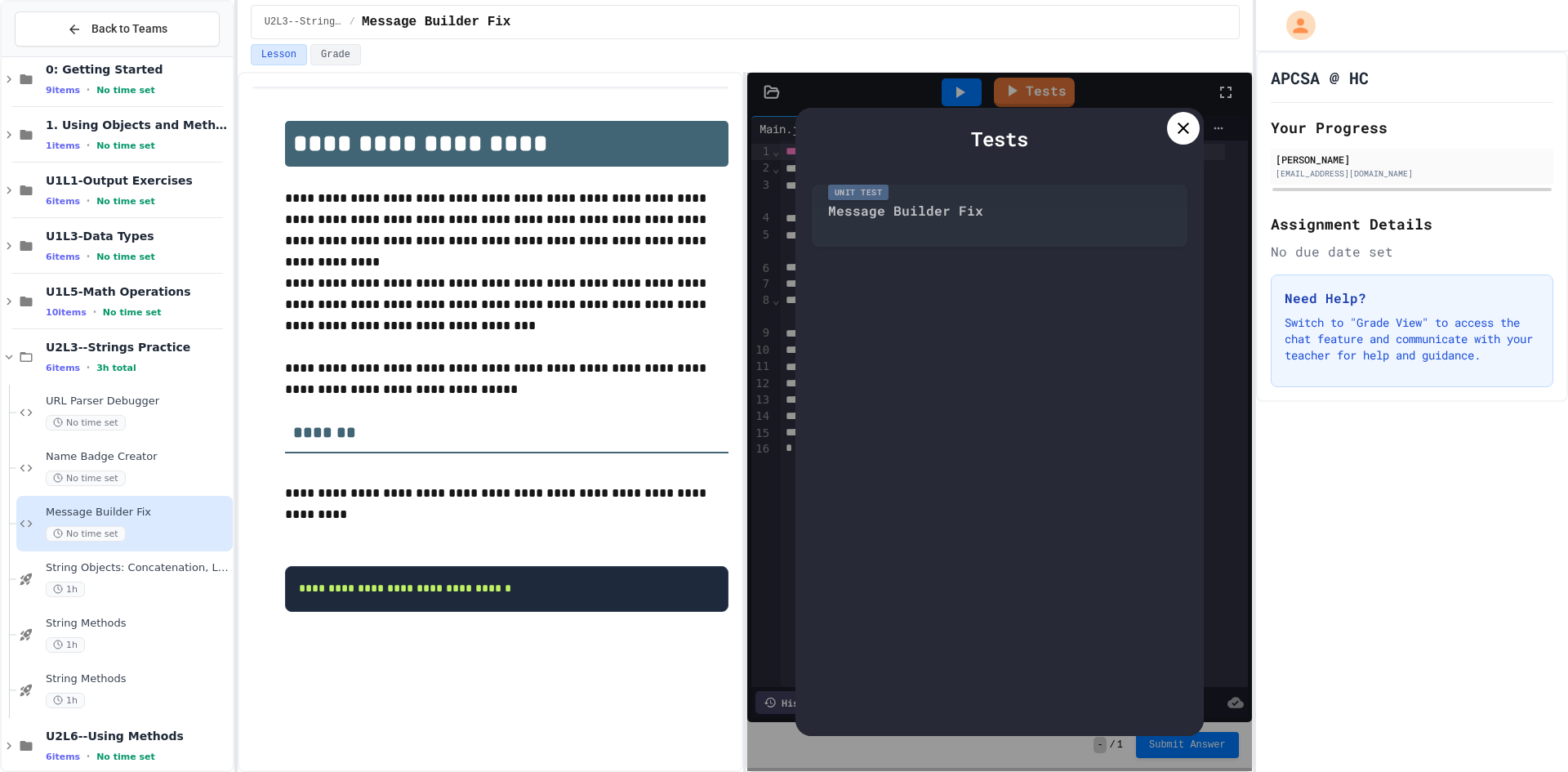
click at [937, 218] on div "Unit Test Message Builder Fix" at bounding box center [999, 211] width 376 height 70
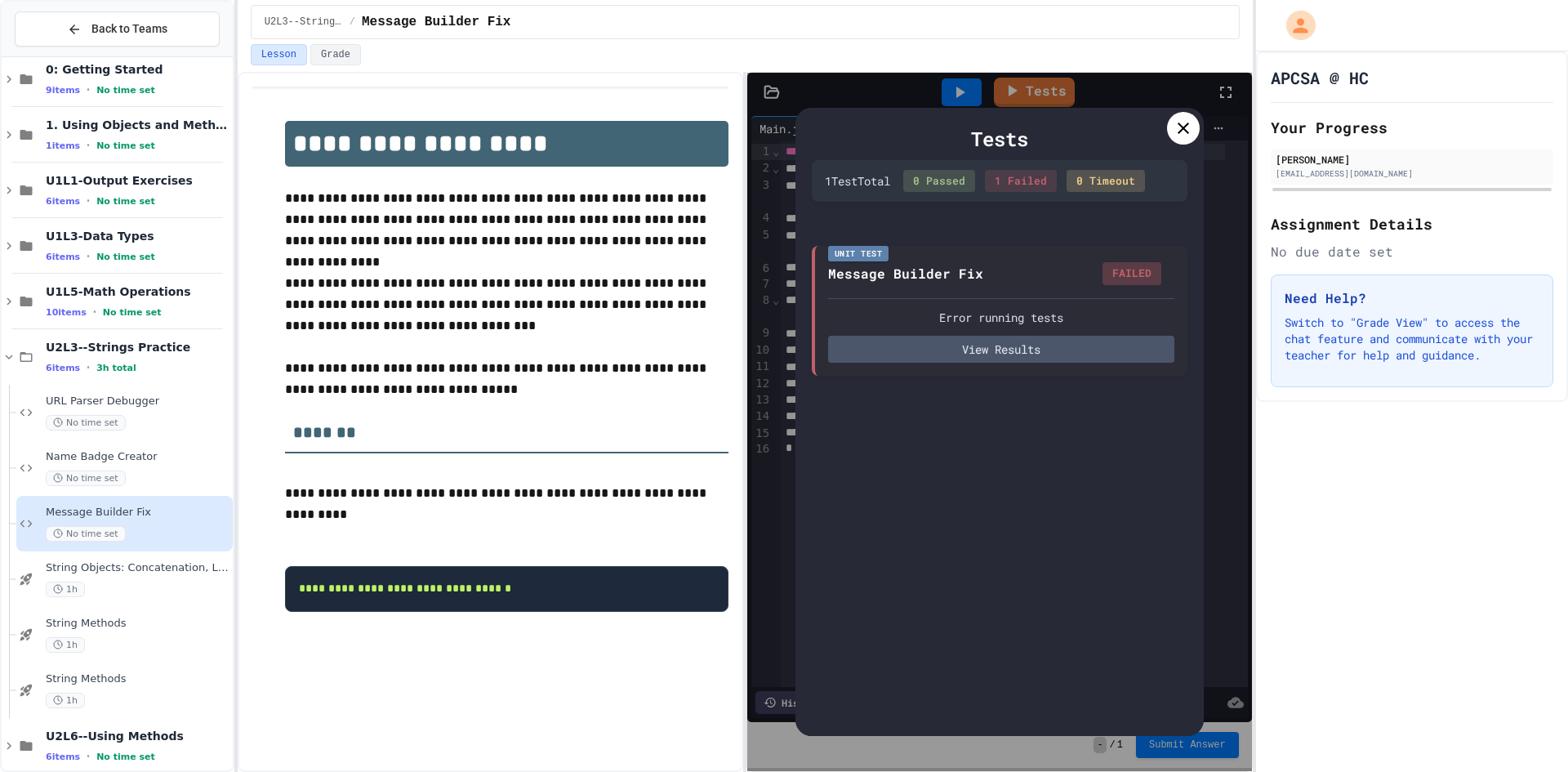
click at [1182, 150] on div "Tests" at bounding box center [999, 138] width 376 height 29
click at [1195, 128] on div at bounding box center [1183, 128] width 33 height 33
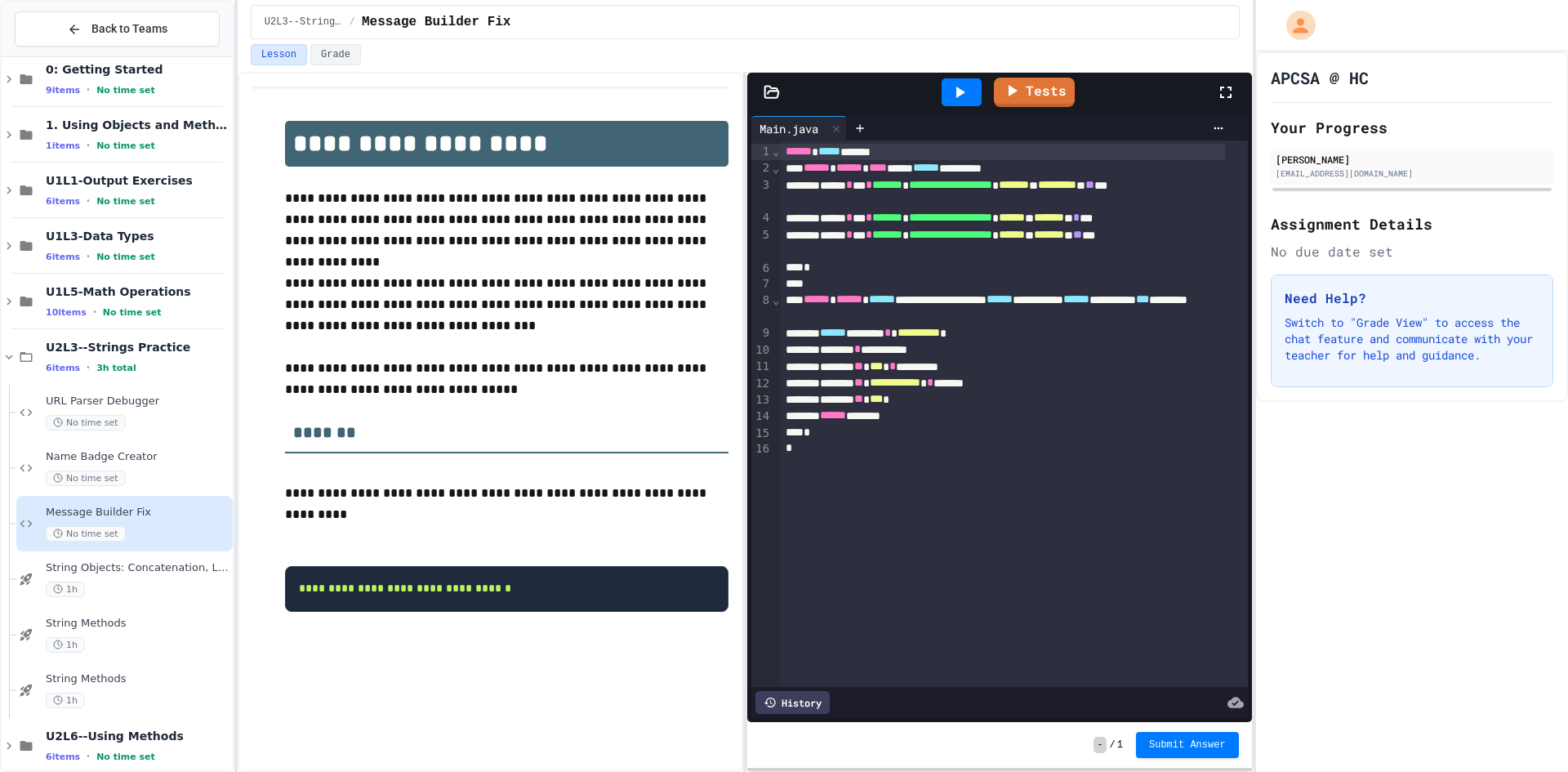
click at [965, 80] on div at bounding box center [961, 92] width 40 height 28
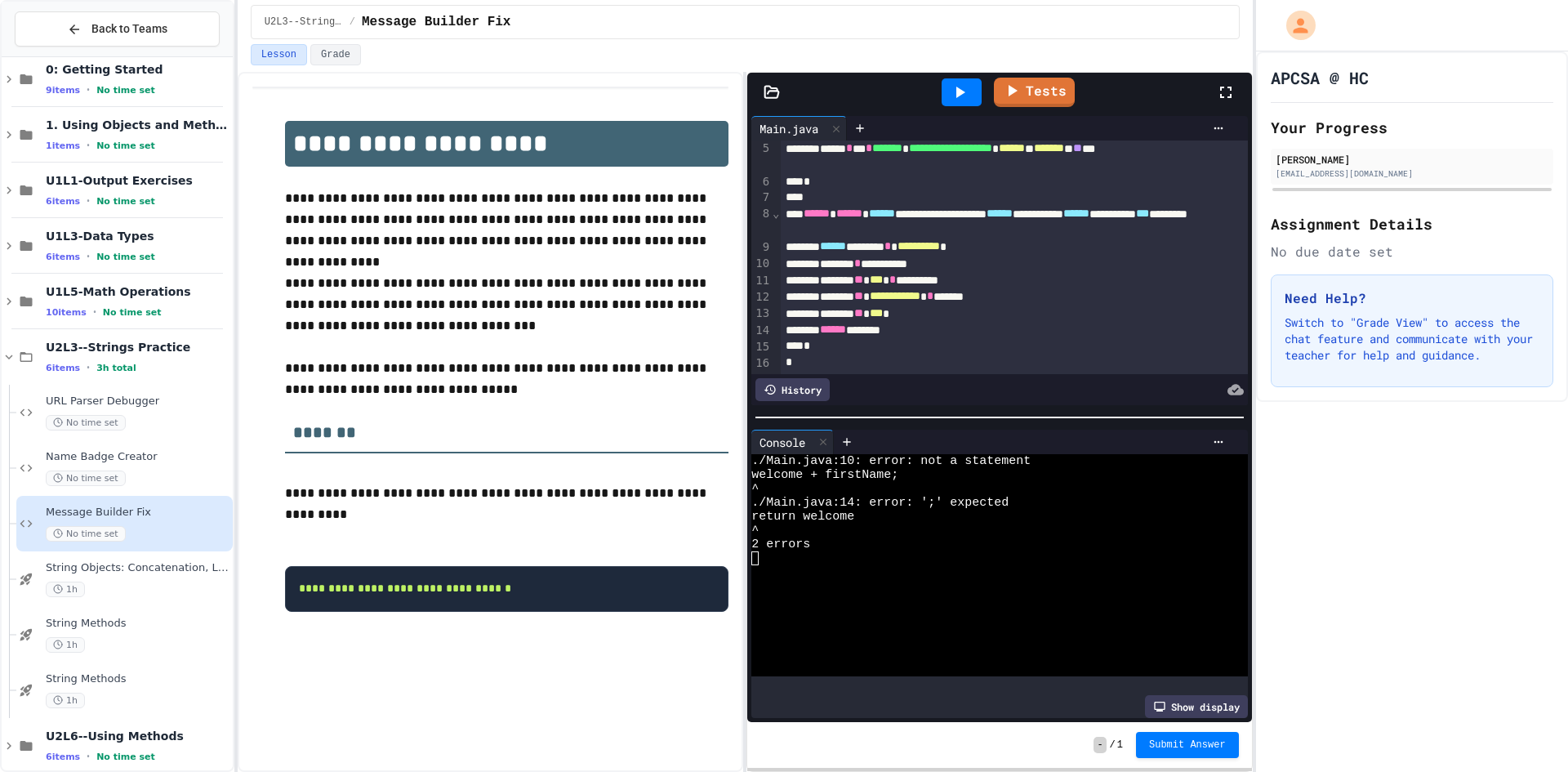
scroll to position [122, 0]
click at [960, 322] on div "****** *******" at bounding box center [996, 329] width 432 height 16
click at [963, 79] on div at bounding box center [961, 92] width 40 height 28
click at [891, 255] on div "**********" at bounding box center [996, 263] width 432 height 16
click at [976, 88] on div at bounding box center [961, 92] width 40 height 28
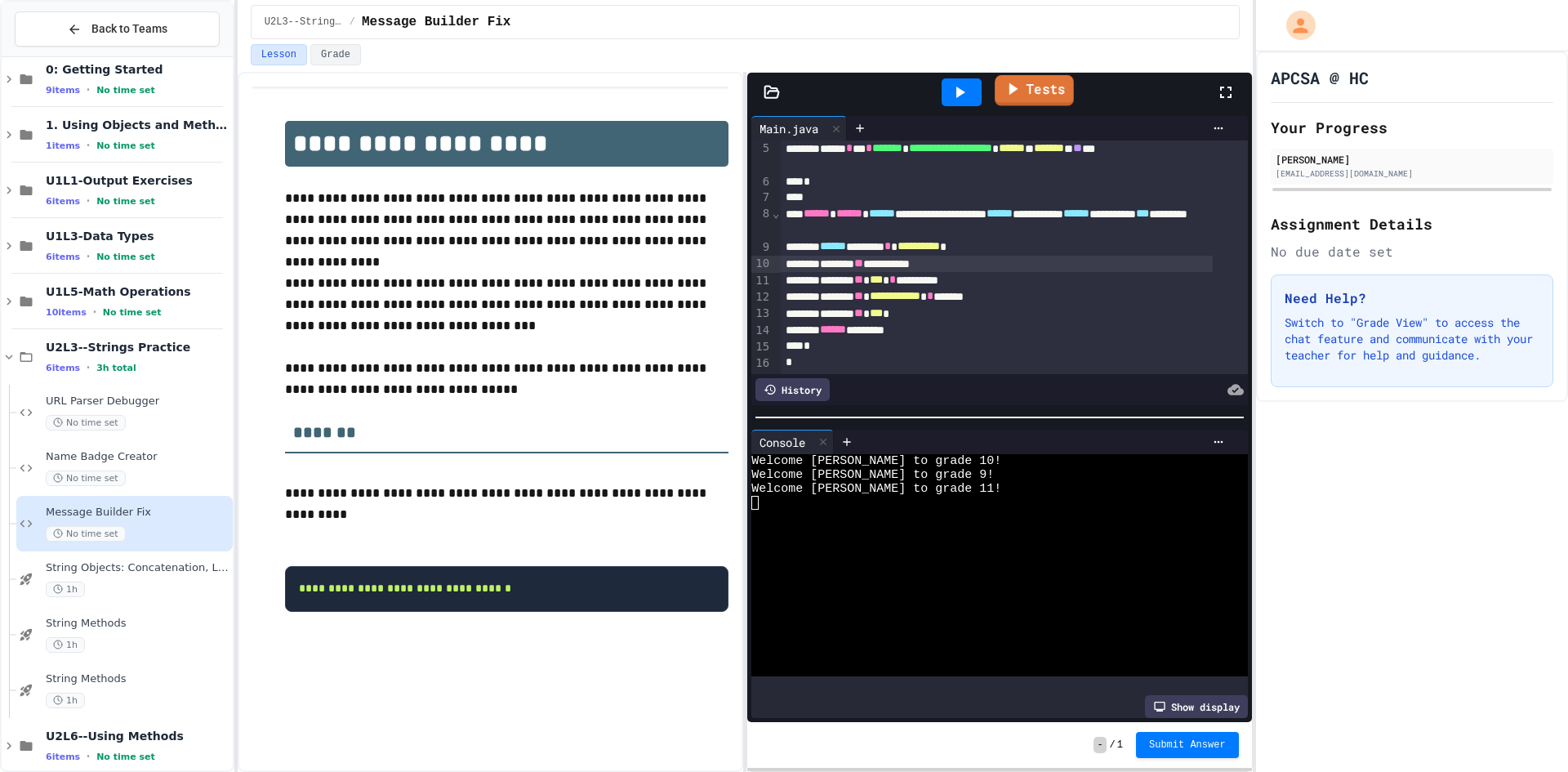
click at [1036, 86] on link "Tests" at bounding box center [1034, 90] width 79 height 31
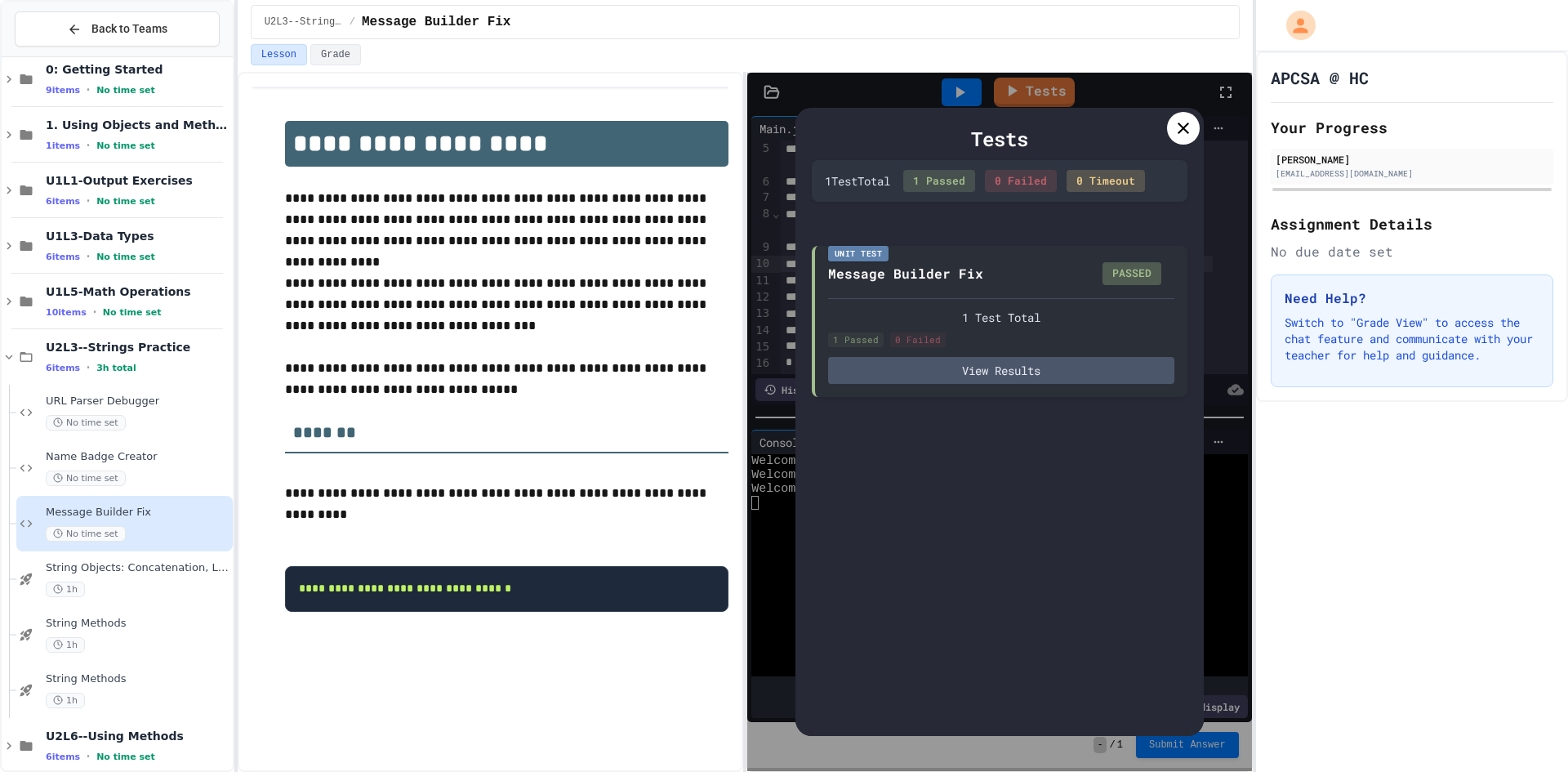
click at [1188, 128] on icon at bounding box center [1183, 128] width 20 height 20
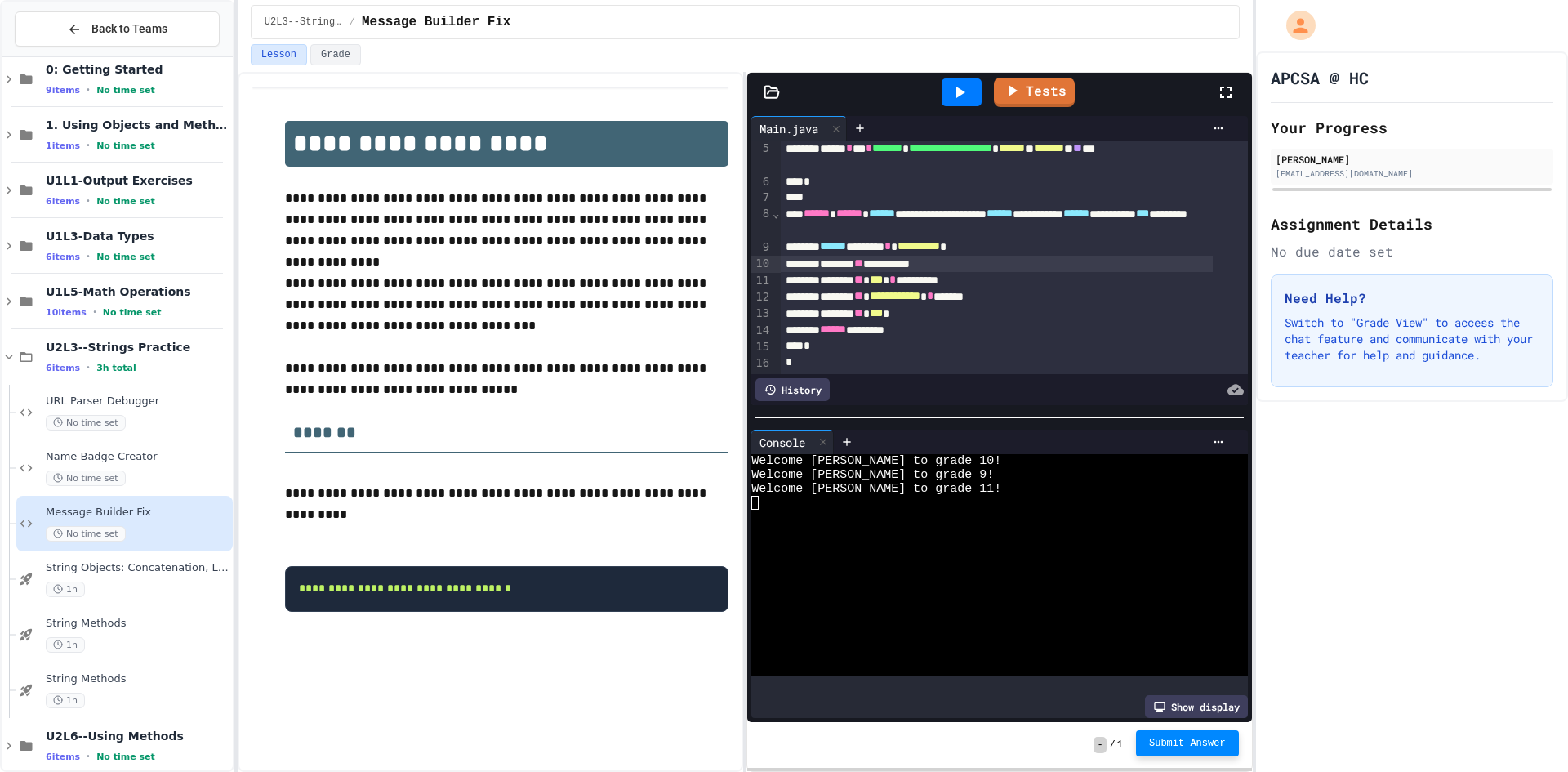
click at [1200, 740] on span "Submit Answer" at bounding box center [1186, 743] width 77 height 13
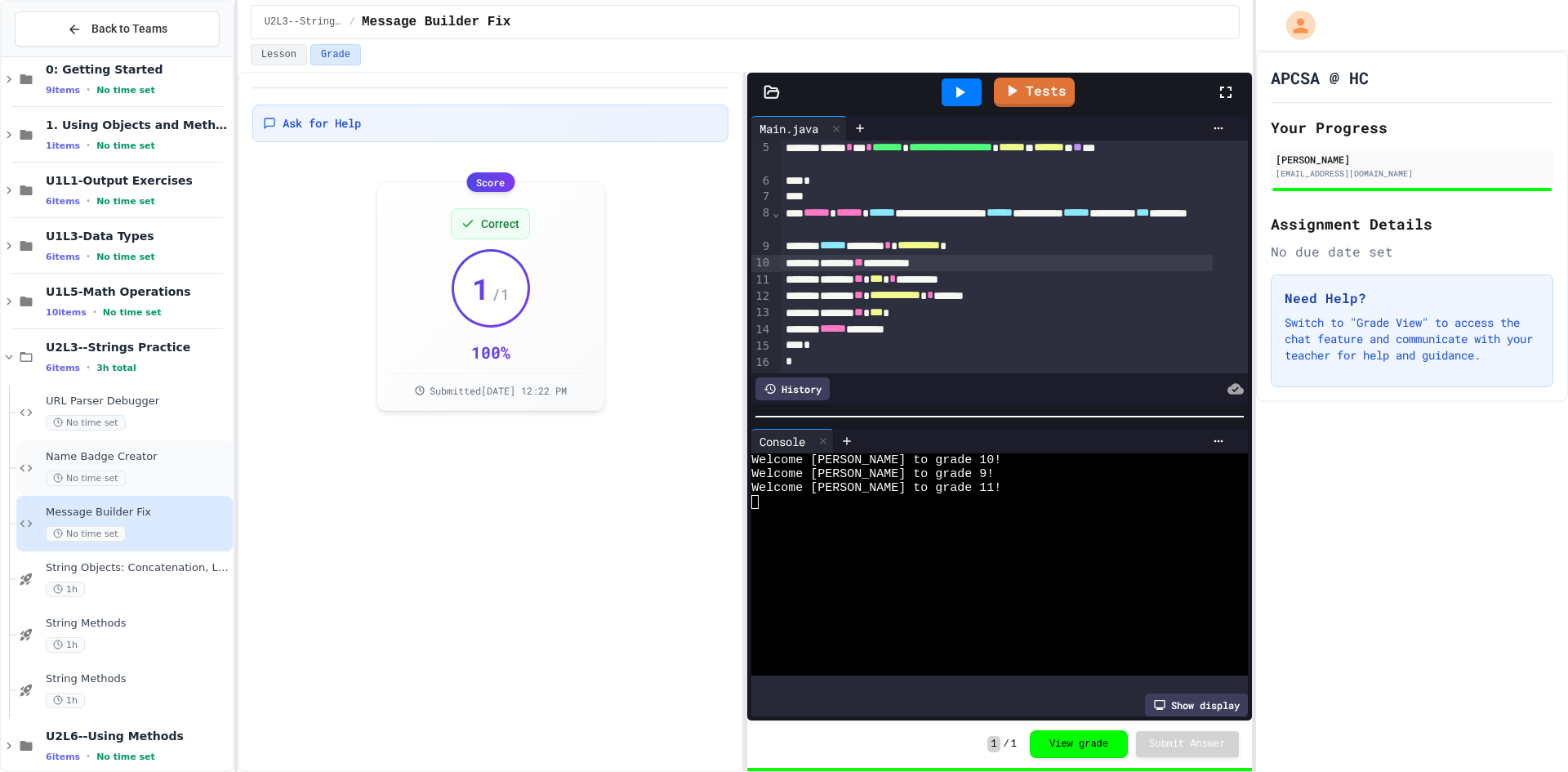
click at [120, 485] on div "No time set" at bounding box center [138, 478] width 184 height 15
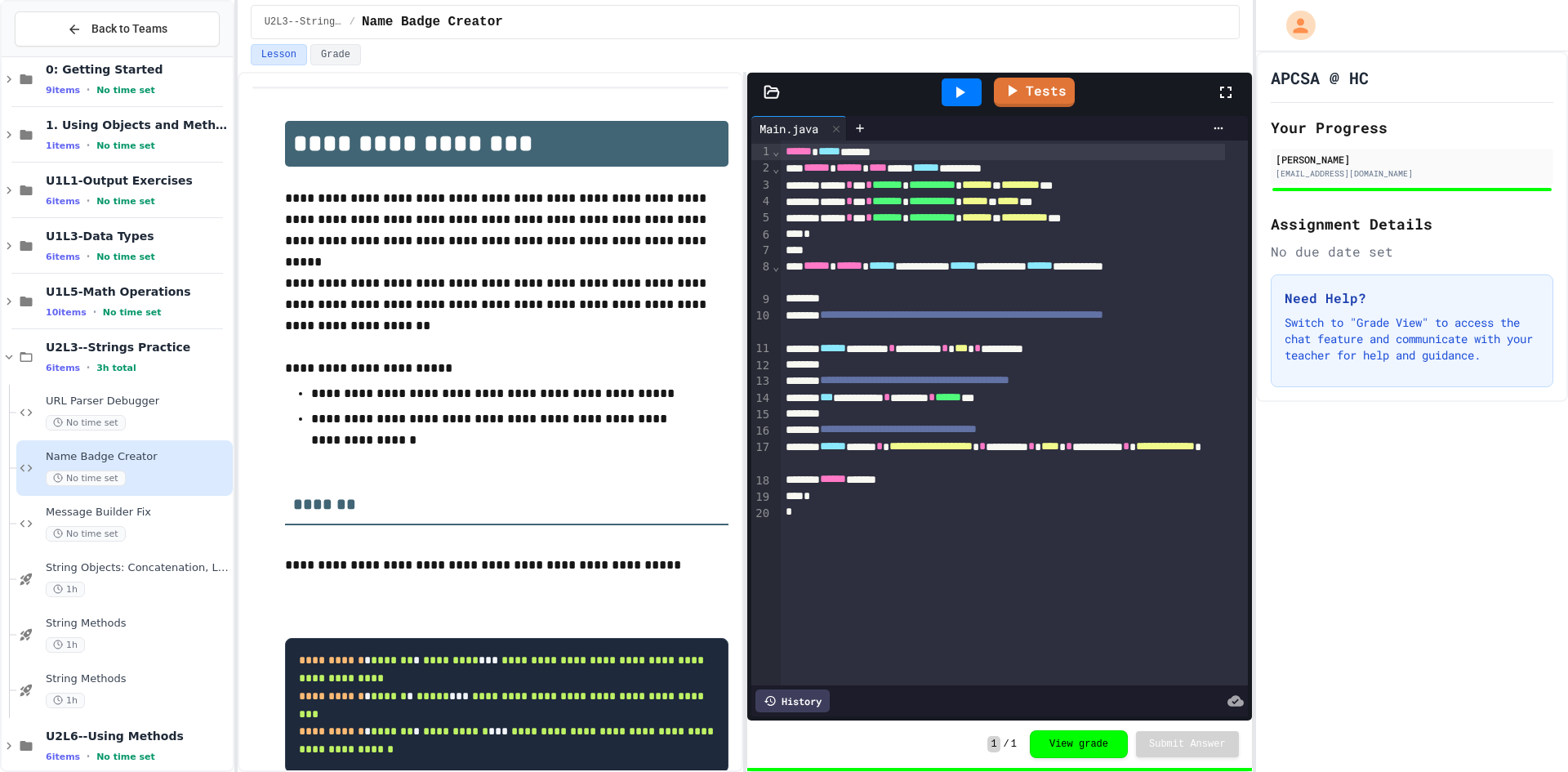
click at [168, 405] on span "URL Parser Debugger" at bounding box center [138, 401] width 184 height 14
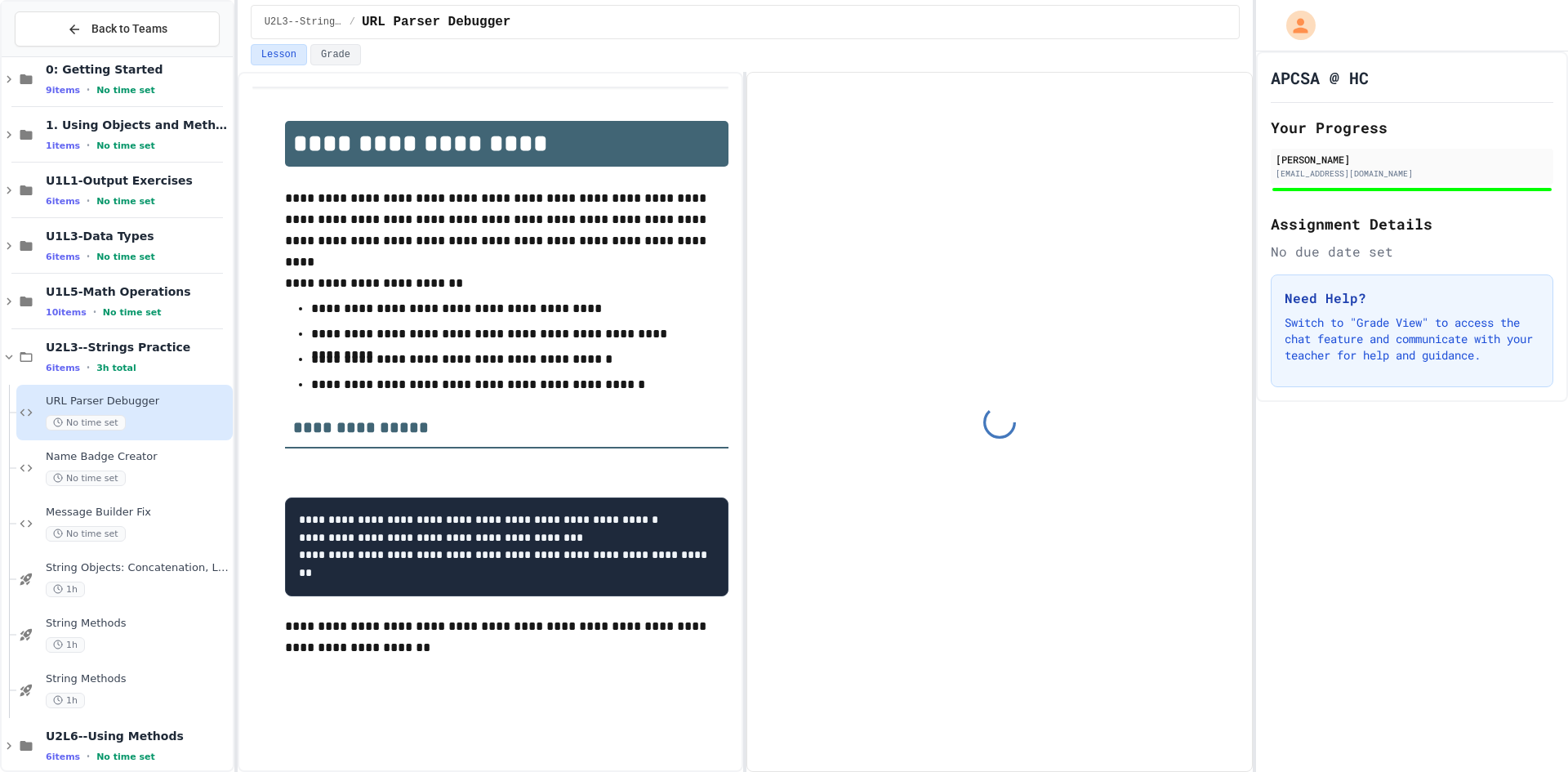
click at [138, 447] on div "Name Badge Creator No time set" at bounding box center [125, 468] width 217 height 56
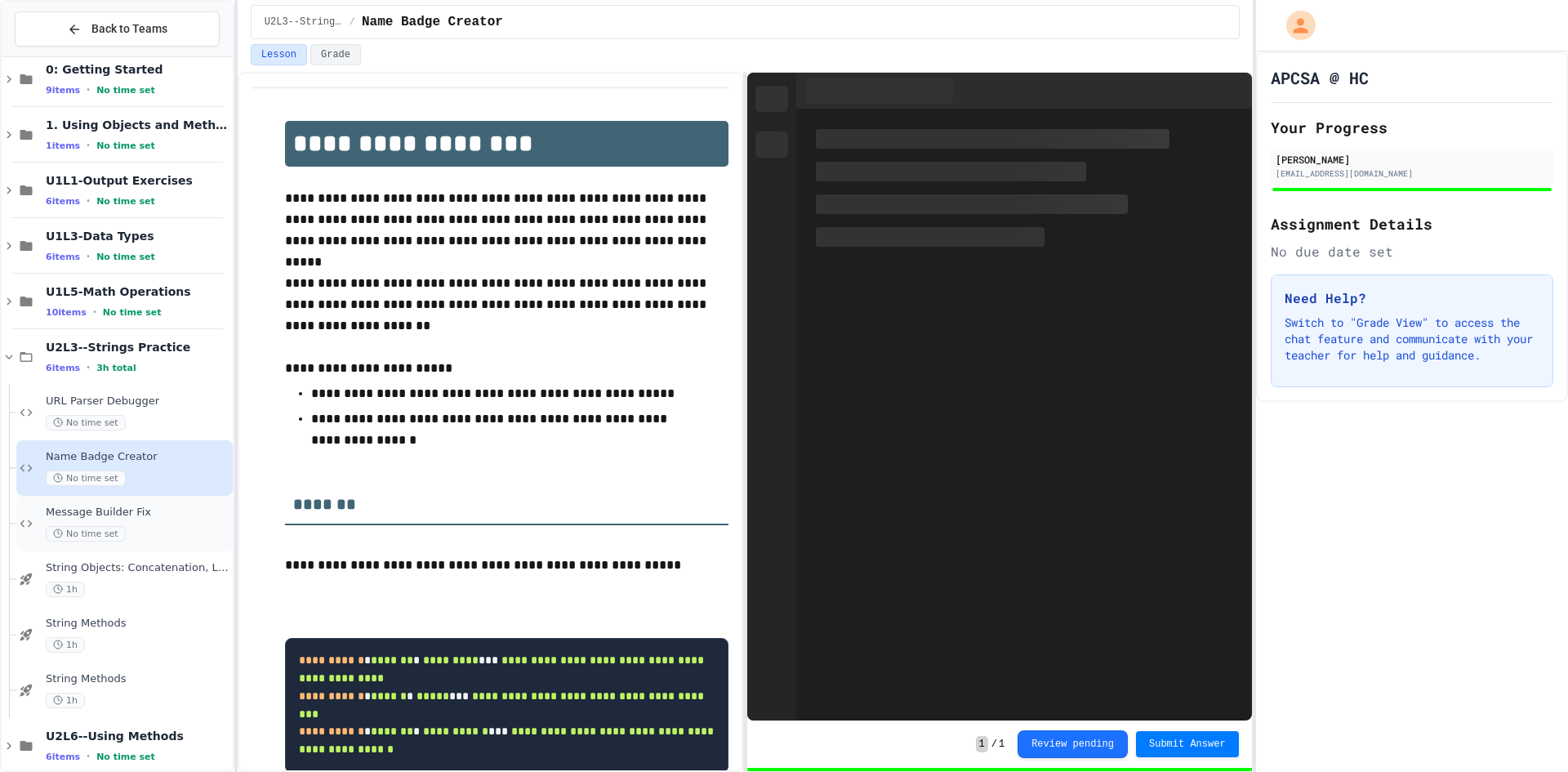
click at [140, 531] on div "No time set" at bounding box center [138, 534] width 184 height 15
